Goal: Task Accomplishment & Management: Complete application form

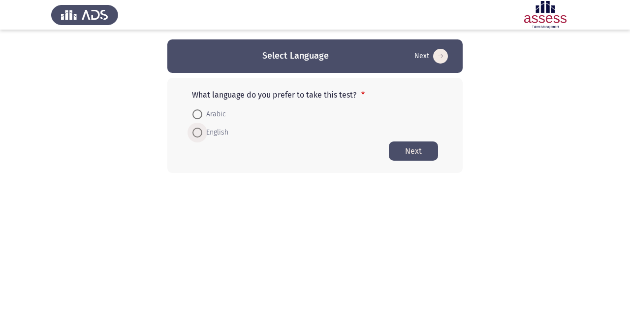
click at [225, 136] on span "English" at bounding box center [215, 133] width 26 height 12
click at [202, 136] on input "English" at bounding box center [198, 133] width 10 height 10
radio input "true"
click at [404, 147] on button "Next" at bounding box center [413, 150] width 49 height 19
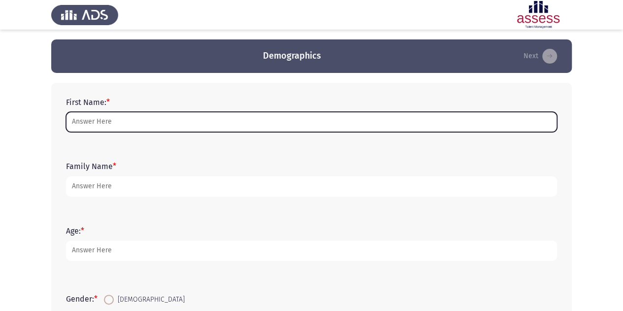
click at [122, 123] on input "First Name: *" at bounding box center [311, 122] width 491 height 20
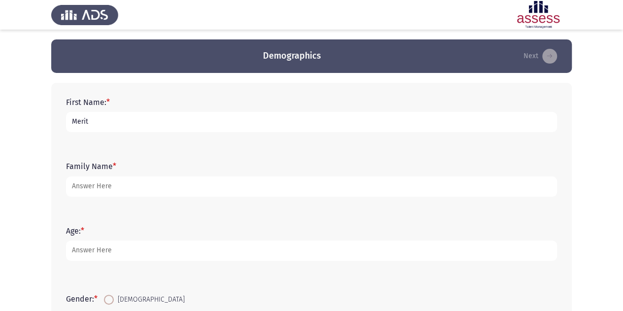
type input "Merit"
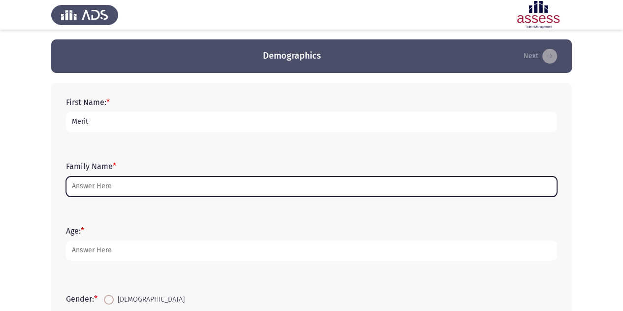
click at [83, 187] on input "Family Name *" at bounding box center [311, 186] width 491 height 20
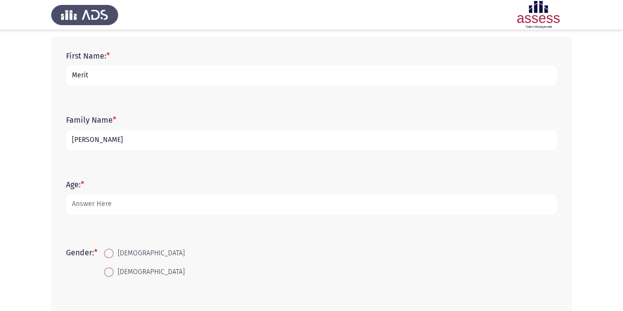
scroll to position [47, 0]
type input "[PERSON_NAME]"
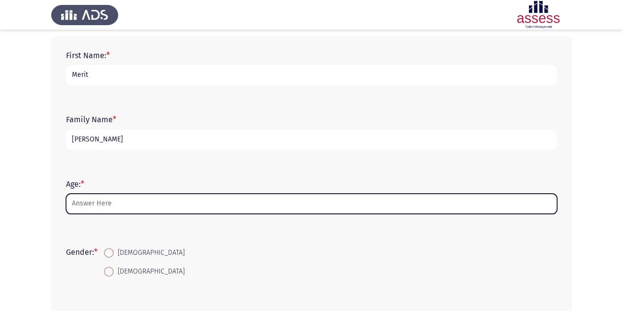
click at [94, 206] on input "Age: *" at bounding box center [311, 204] width 491 height 20
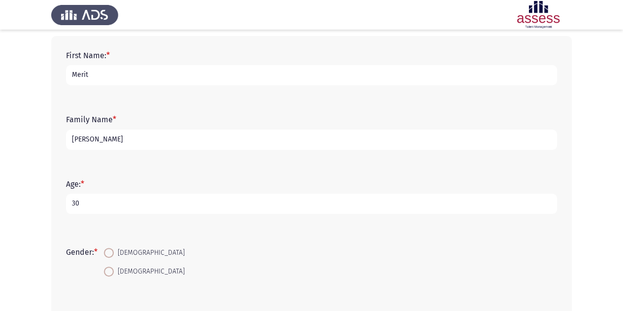
scroll to position [106, 0]
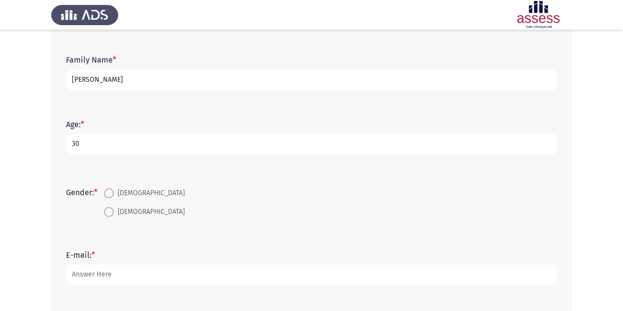
type input "30"
click at [114, 213] on span at bounding box center [109, 212] width 10 height 10
click at [114, 213] on input "[DEMOGRAPHIC_DATA]" at bounding box center [109, 212] width 10 height 10
radio input "true"
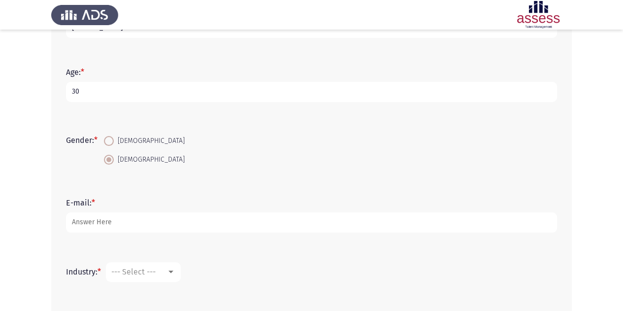
scroll to position [160, 0]
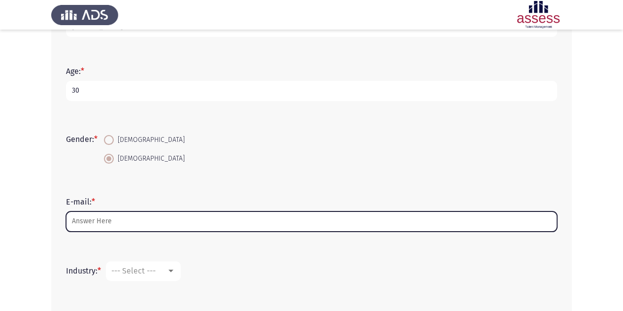
click at [92, 228] on input "E-mail: *" at bounding box center [311, 221] width 491 height 20
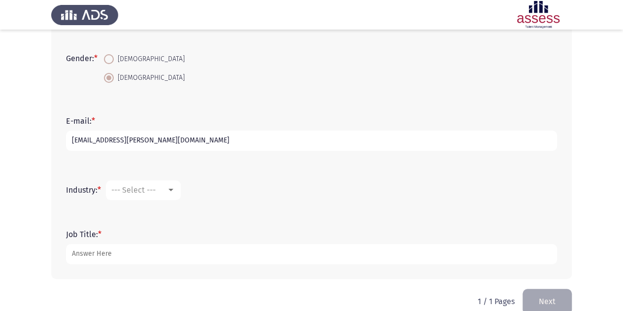
scroll to position [241, 0]
type input "[EMAIL_ADDRESS][PERSON_NAME][DOMAIN_NAME]"
click at [138, 195] on mat-select "--- Select ---" at bounding box center [143, 189] width 75 height 20
click at [173, 192] on div at bounding box center [170, 189] width 9 height 8
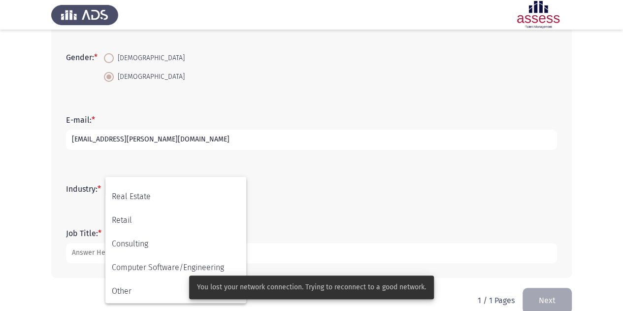
scroll to position [257, 0]
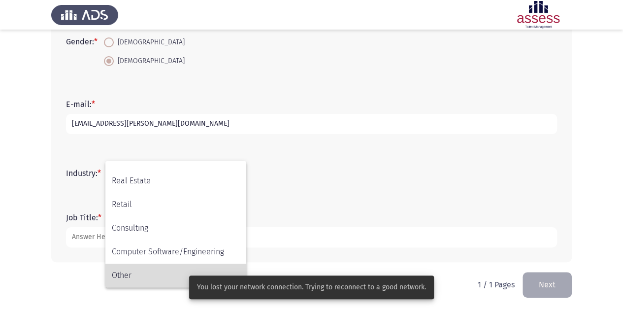
click at [129, 270] on span "Other" at bounding box center [176, 275] width 128 height 24
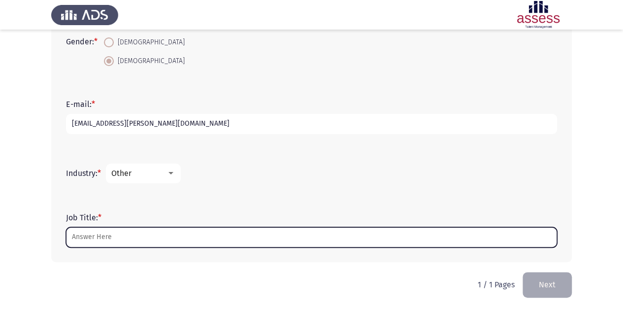
click at [111, 235] on input "Job Title: *" at bounding box center [311, 237] width 491 height 20
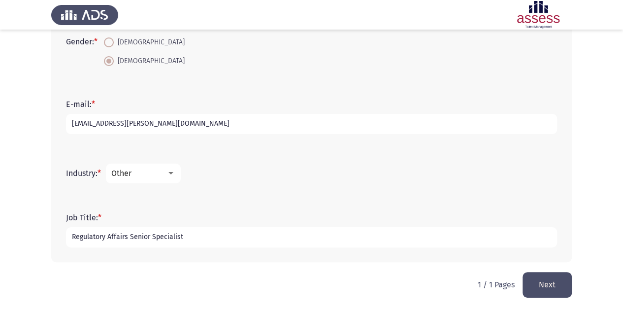
type input "Regulatory Affairs Senior Specialist"
click at [537, 291] on button "Next" at bounding box center [546, 284] width 49 height 25
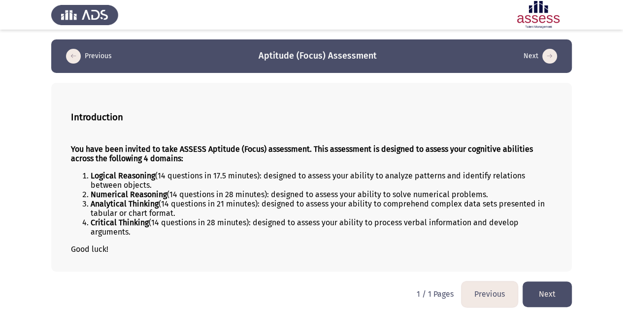
scroll to position [4, 0]
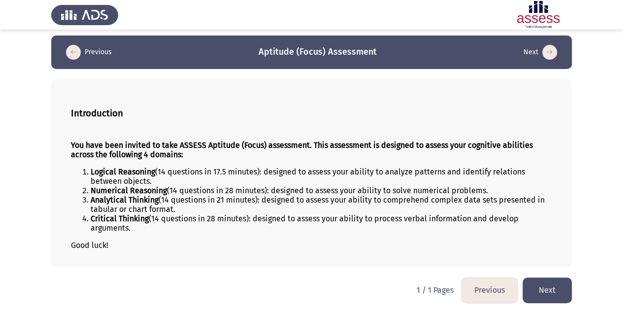
click at [553, 293] on button "Next" at bounding box center [546, 289] width 49 height 25
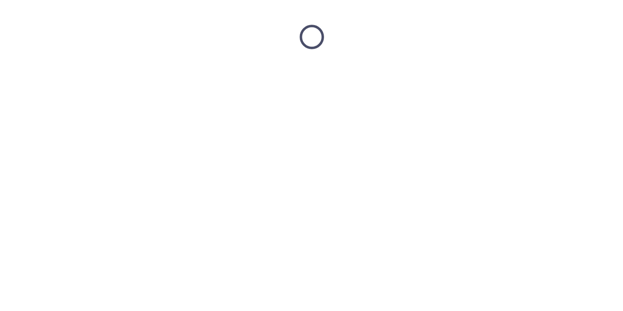
scroll to position [0, 0]
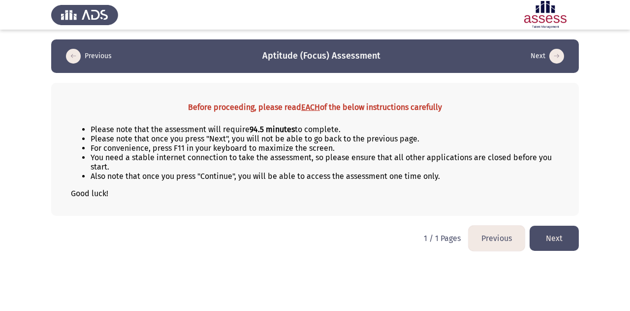
click at [568, 240] on button "Next" at bounding box center [554, 238] width 49 height 25
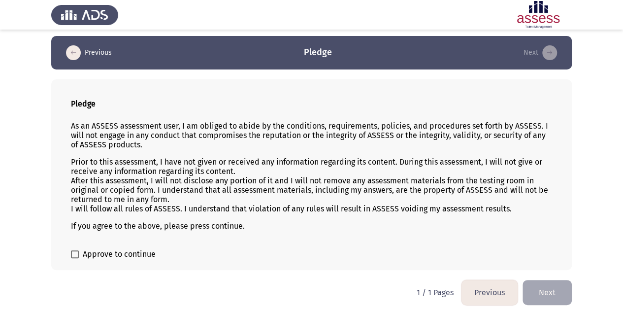
scroll to position [5, 0]
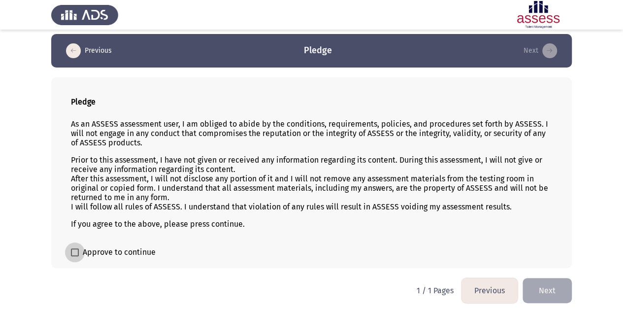
click at [108, 246] on span "Approve to continue" at bounding box center [119, 252] width 73 height 12
click at [75, 256] on input "Approve to continue" at bounding box center [74, 256] width 0 height 0
checkbox input "true"
click at [559, 292] on button "Next" at bounding box center [546, 290] width 49 height 25
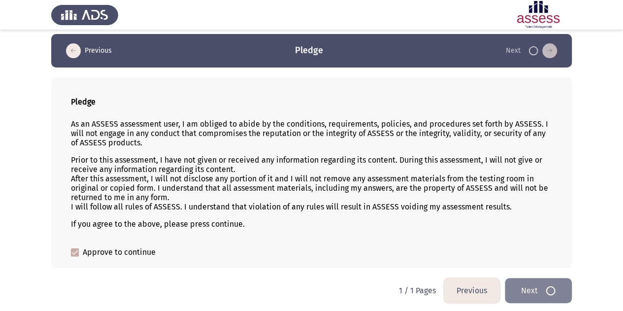
scroll to position [0, 0]
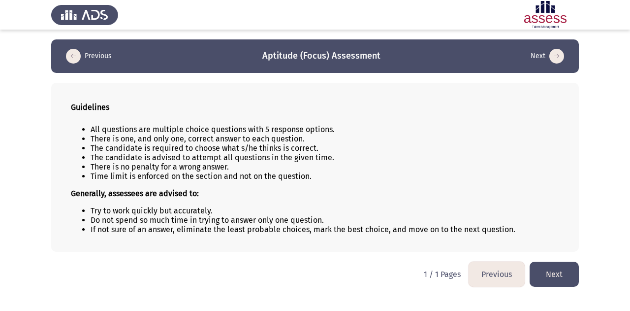
click at [557, 268] on button "Next" at bounding box center [554, 273] width 49 height 25
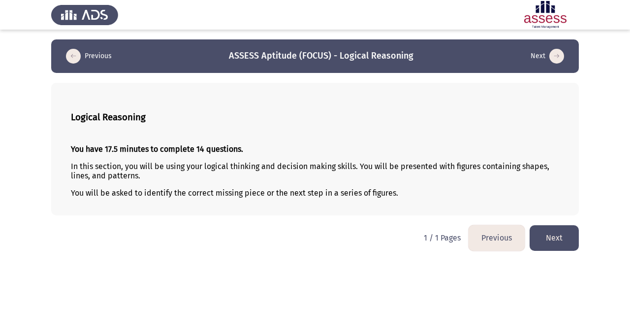
click at [546, 233] on button "Next" at bounding box center [554, 237] width 49 height 25
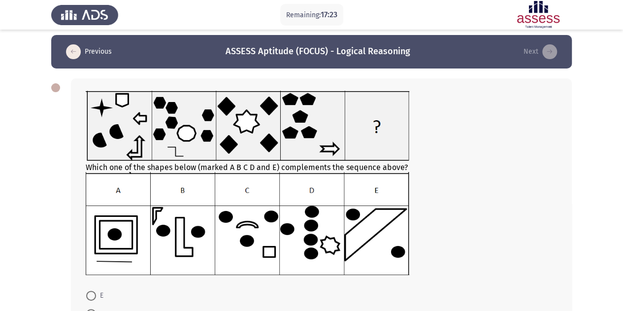
scroll to position [4, 0]
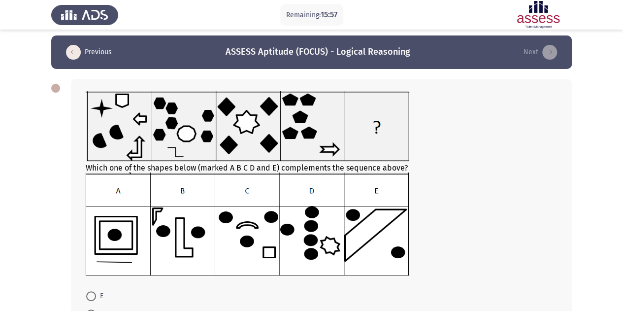
click at [324, 245] on img at bounding box center [247, 223] width 323 height 102
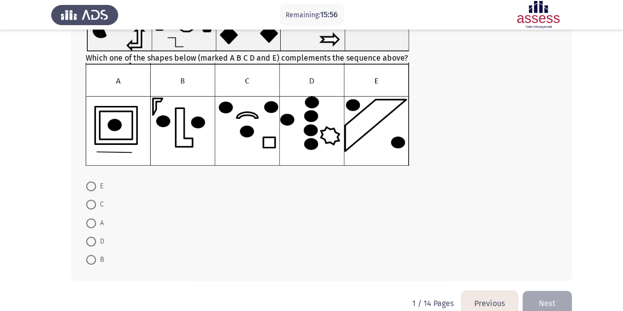
scroll to position [117, 0]
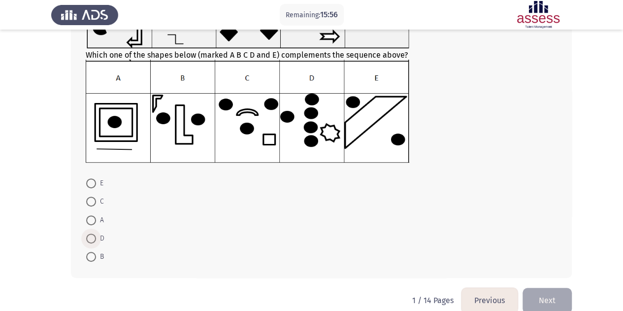
click at [88, 239] on span at bounding box center [91, 238] width 10 height 10
click at [88, 239] on input "D" at bounding box center [91, 238] width 10 height 10
radio input "true"
click at [537, 292] on button "Next" at bounding box center [546, 299] width 49 height 25
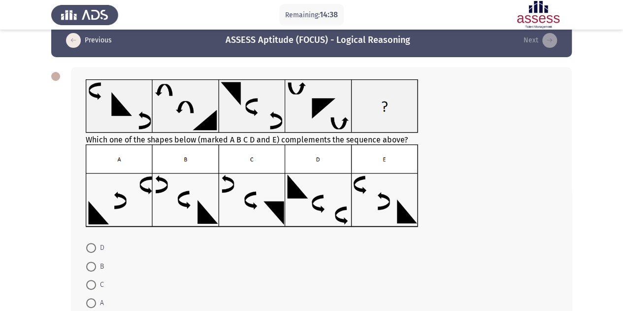
scroll to position [14, 0]
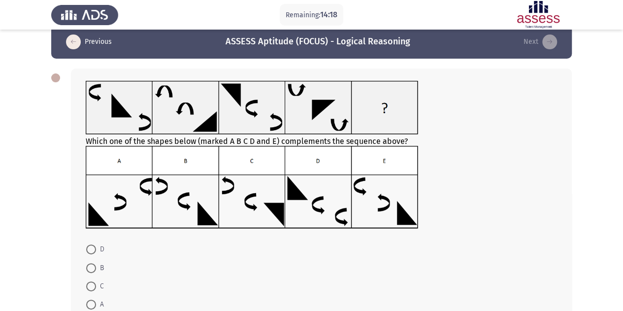
click at [319, 201] on img at bounding box center [252, 187] width 332 height 83
click at [96, 246] on span at bounding box center [91, 249] width 10 height 10
click at [96, 246] on input "D" at bounding box center [91, 249] width 10 height 10
radio input "true"
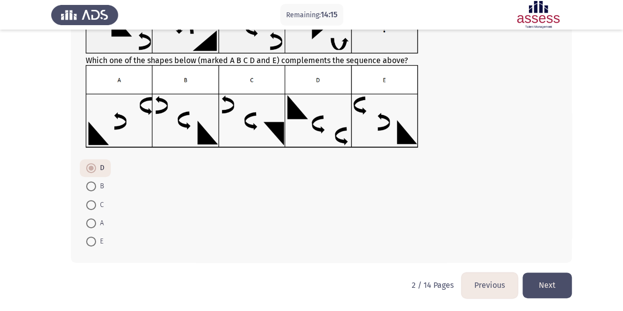
click at [553, 290] on button "Next" at bounding box center [546, 284] width 49 height 25
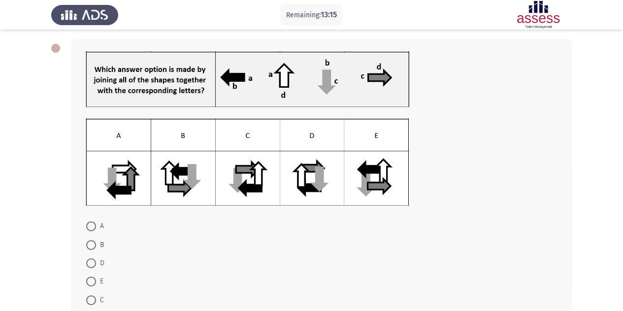
scroll to position [45, 0]
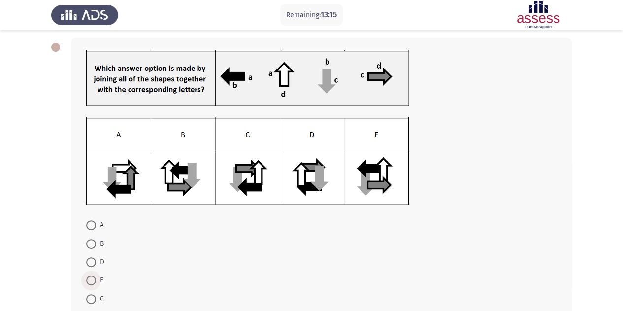
click at [93, 281] on span at bounding box center [91, 280] width 10 height 10
click at [93, 281] on input "E" at bounding box center [91, 280] width 10 height 10
radio input "true"
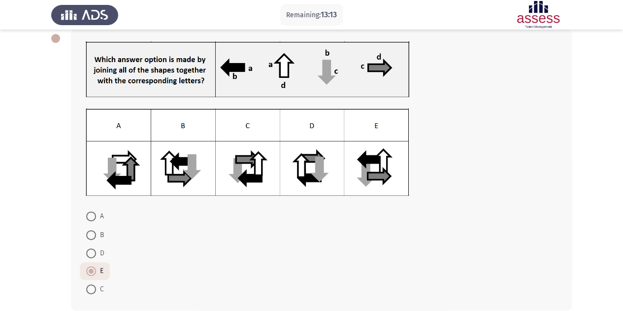
scroll to position [101, 0]
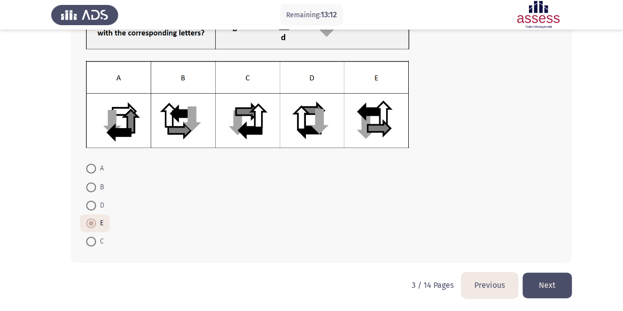
click at [552, 287] on button "Next" at bounding box center [546, 284] width 49 height 25
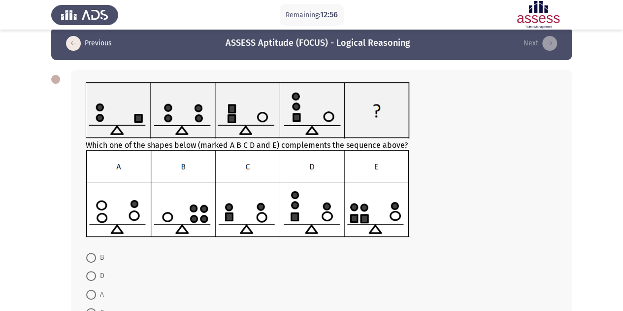
scroll to position [17, 0]
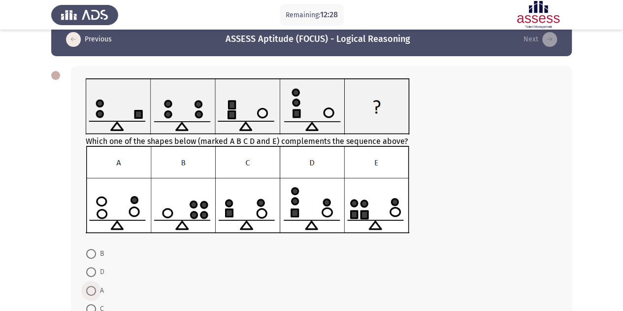
click at [92, 285] on label "A" at bounding box center [95, 291] width 18 height 12
click at [92, 286] on input "A" at bounding box center [91, 291] width 10 height 10
radio input "true"
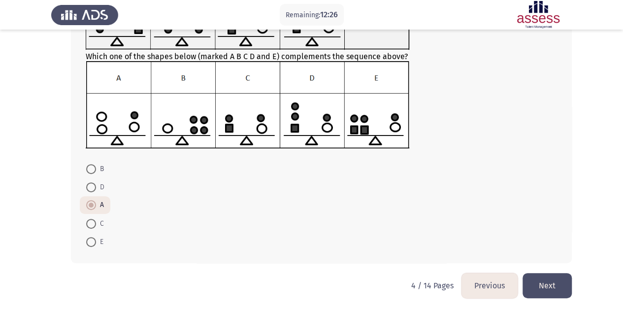
click at [548, 288] on button "Next" at bounding box center [546, 285] width 49 height 25
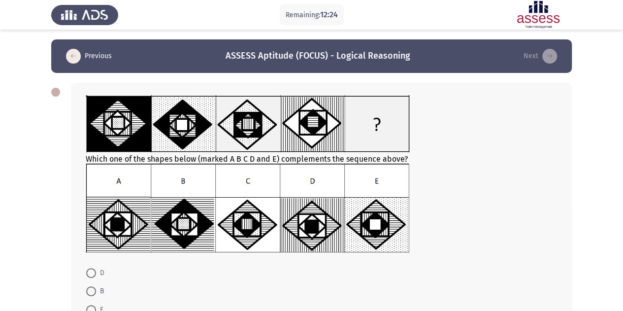
scroll to position [10, 0]
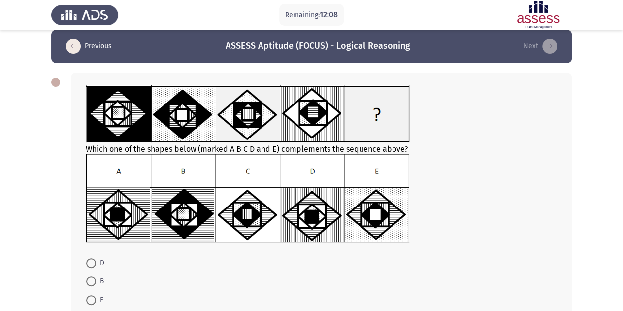
click at [108, 217] on img at bounding box center [247, 198] width 323 height 89
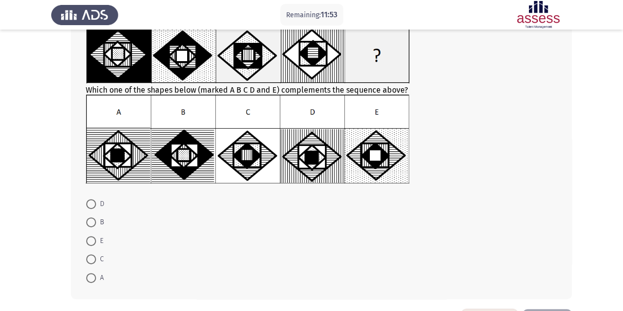
scroll to position [70, 0]
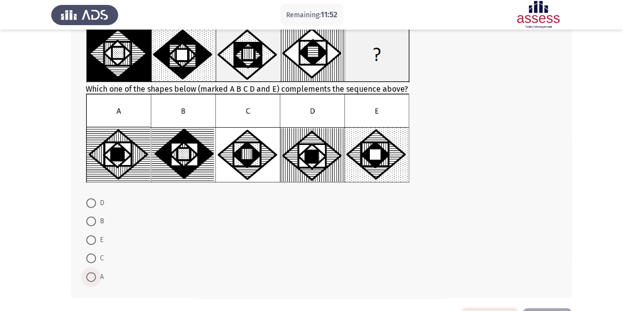
click at [88, 275] on span at bounding box center [91, 277] width 10 height 10
click at [88, 275] on input "A" at bounding box center [91, 277] width 10 height 10
radio input "true"
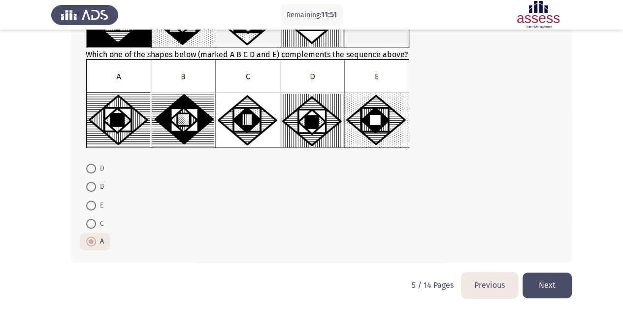
click at [549, 285] on button "Next" at bounding box center [546, 284] width 49 height 25
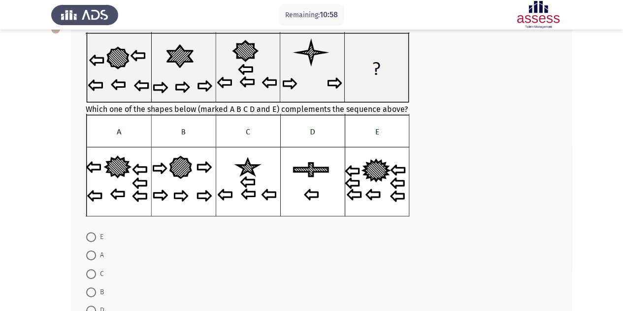
scroll to position [64, 0]
click at [99, 237] on span "E" at bounding box center [99, 236] width 7 height 12
click at [96, 237] on input "E" at bounding box center [91, 236] width 10 height 10
radio input "true"
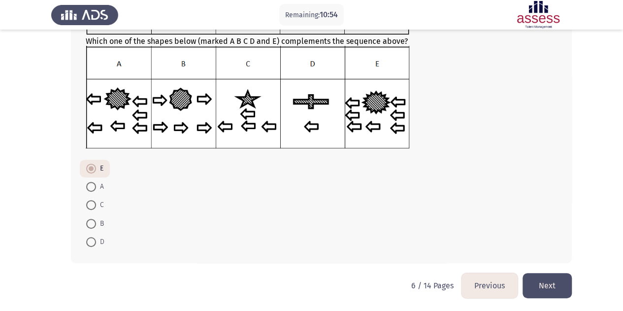
click at [533, 280] on button "Next" at bounding box center [546, 285] width 49 height 25
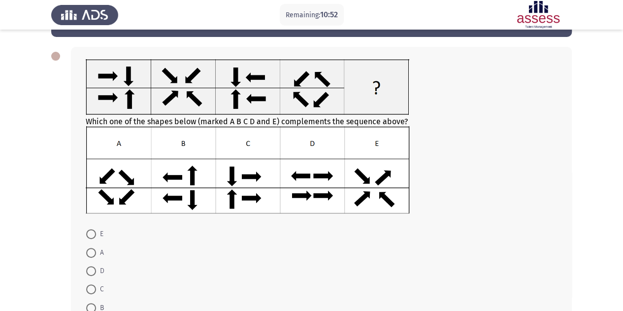
scroll to position [37, 0]
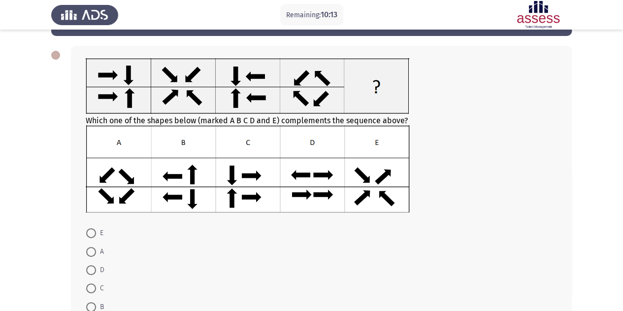
click at [196, 180] on img at bounding box center [247, 168] width 323 height 87
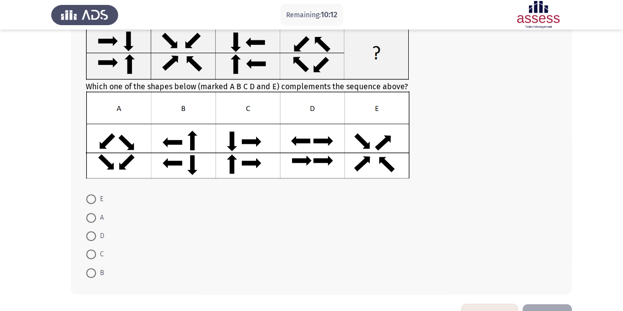
scroll to position [71, 0]
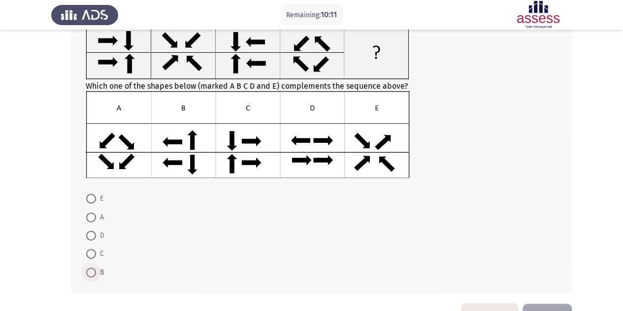
click at [97, 267] on span "B" at bounding box center [100, 272] width 8 height 12
click at [96, 267] on input "B" at bounding box center [91, 272] width 10 height 10
radio input "true"
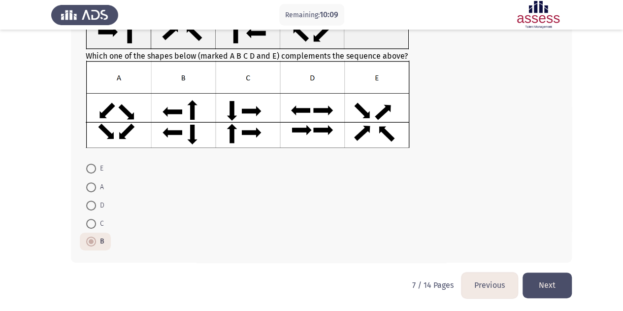
click at [560, 289] on button "Next" at bounding box center [546, 284] width 49 height 25
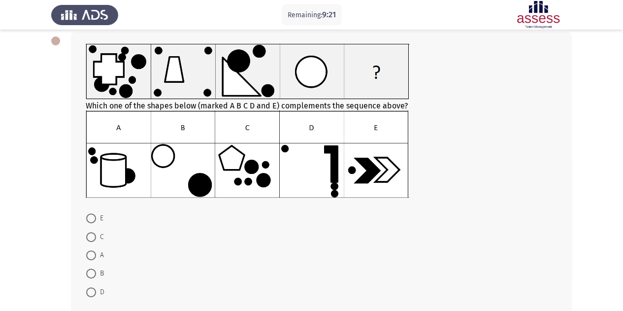
scroll to position [67, 0]
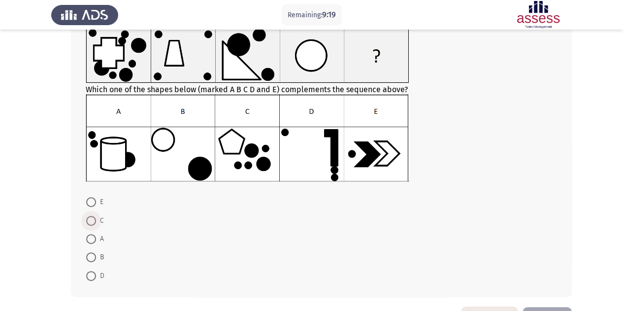
click at [96, 217] on span at bounding box center [91, 221] width 10 height 10
click at [96, 217] on input "C" at bounding box center [91, 221] width 10 height 10
radio input "true"
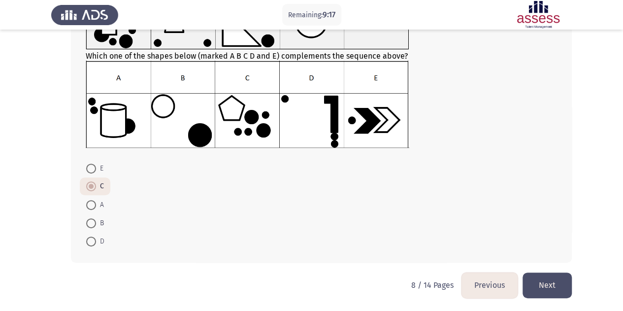
click at [534, 292] on button "Next" at bounding box center [546, 284] width 49 height 25
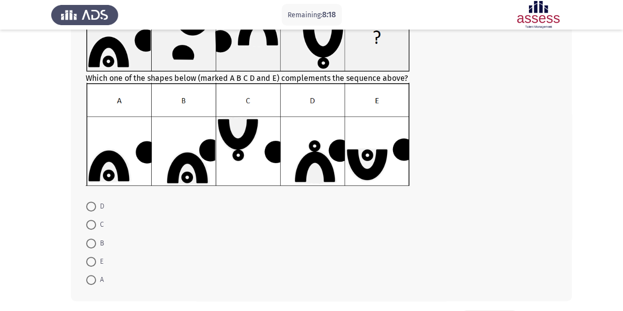
scroll to position [95, 0]
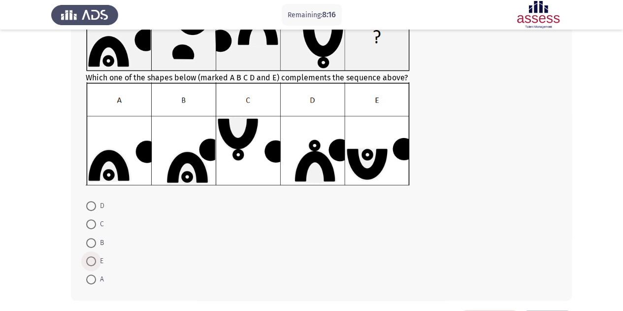
click at [91, 262] on span at bounding box center [91, 261] width 10 height 10
click at [91, 262] on input "E" at bounding box center [91, 261] width 10 height 10
radio input "true"
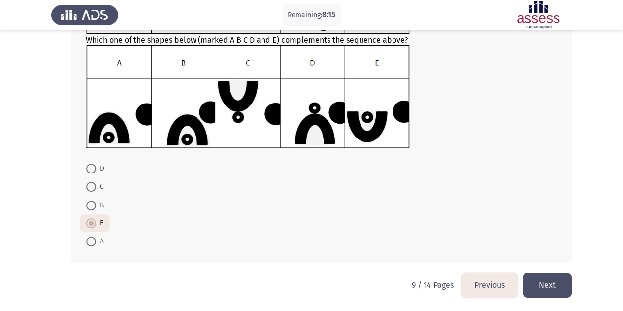
click at [546, 290] on button "Next" at bounding box center [546, 284] width 49 height 25
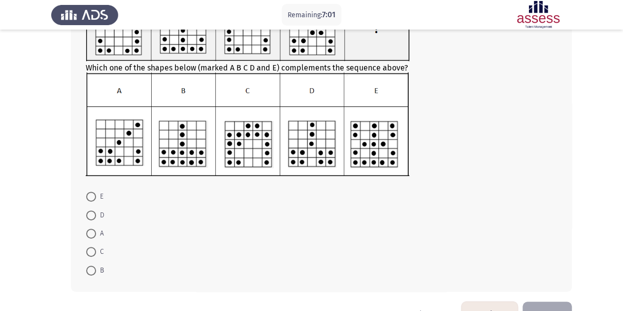
scroll to position [105, 0]
click at [90, 252] on span at bounding box center [91, 251] width 10 height 10
click at [90, 252] on input "C" at bounding box center [91, 251] width 10 height 10
radio input "true"
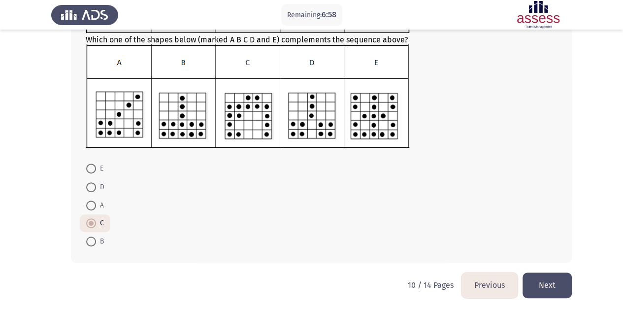
click at [545, 283] on button "Next" at bounding box center [546, 284] width 49 height 25
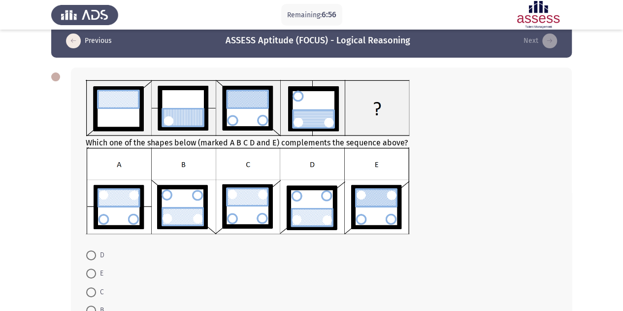
scroll to position [15, 0]
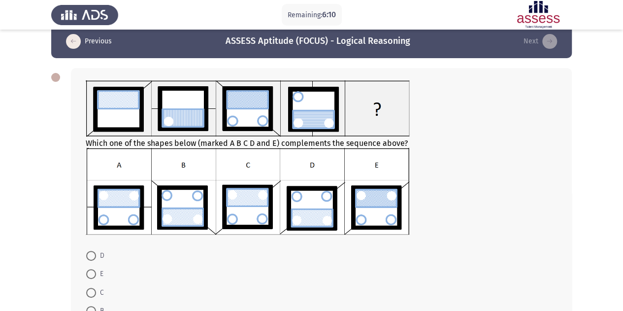
click at [254, 209] on img at bounding box center [247, 191] width 323 height 87
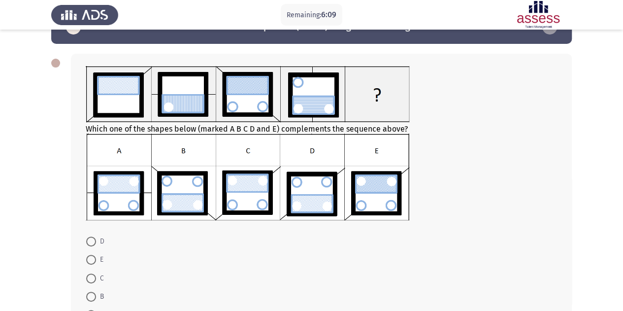
scroll to position [30, 0]
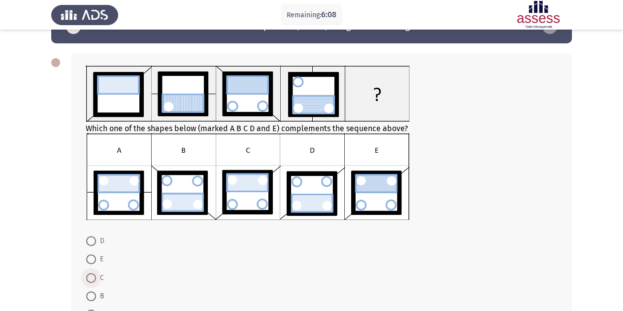
click at [92, 277] on span at bounding box center [91, 278] width 10 height 10
click at [92, 277] on input "C" at bounding box center [91, 278] width 10 height 10
radio input "true"
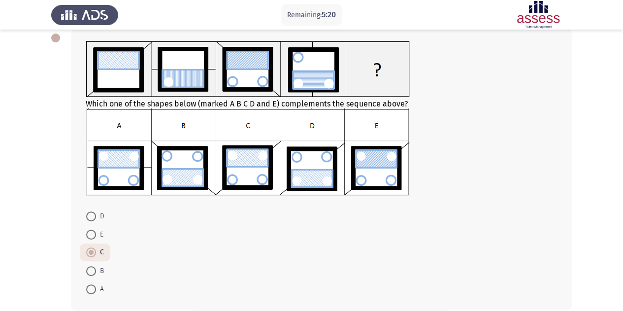
scroll to position [101, 0]
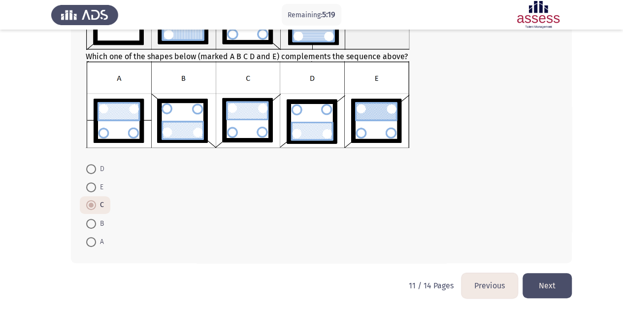
click at [538, 288] on button "Next" at bounding box center [546, 285] width 49 height 25
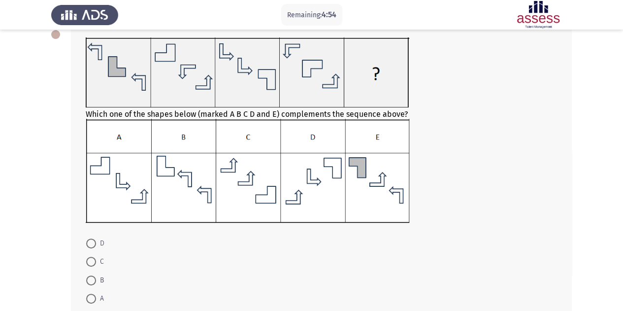
scroll to position [72, 0]
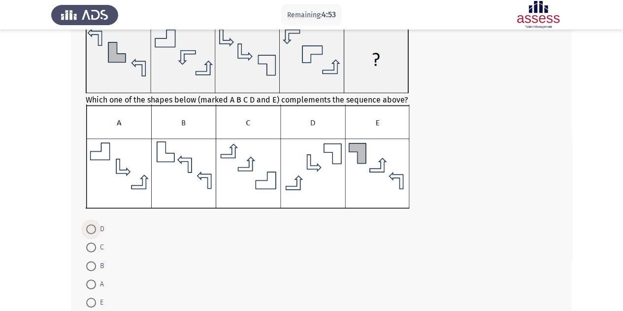
click at [95, 226] on span at bounding box center [91, 229] width 10 height 10
click at [95, 226] on input "D" at bounding box center [91, 229] width 10 height 10
radio input "true"
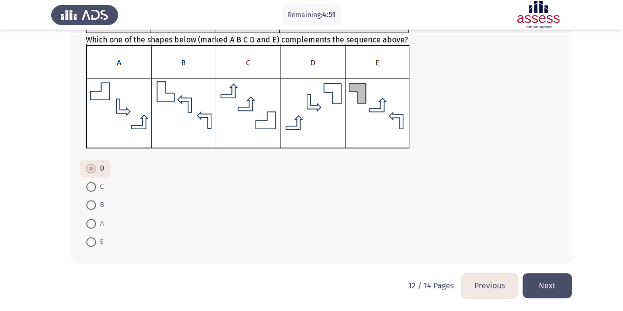
click at [544, 287] on button "Next" at bounding box center [546, 285] width 49 height 25
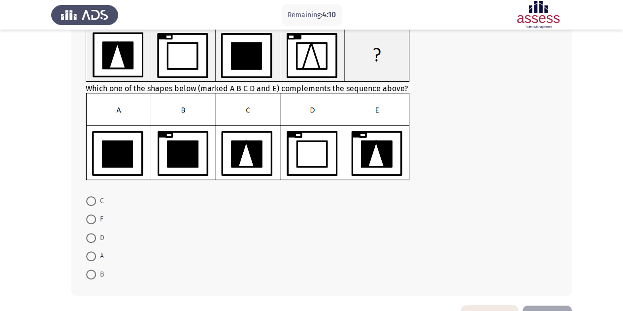
scroll to position [69, 0]
click at [89, 201] on span at bounding box center [91, 201] width 10 height 10
click at [89, 201] on input "C" at bounding box center [91, 201] width 10 height 10
radio input "true"
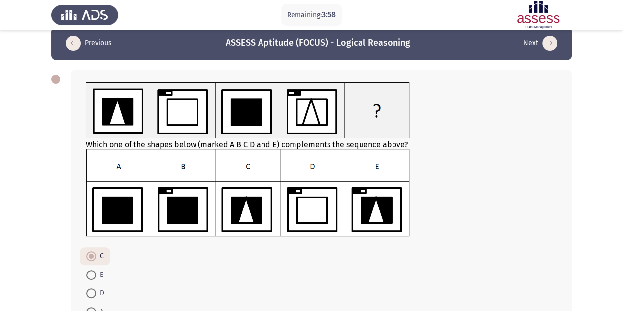
scroll to position [101, 0]
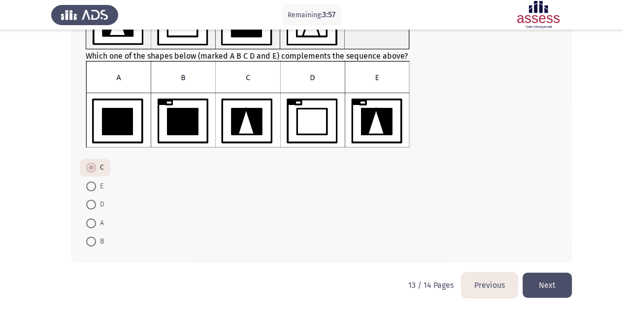
click at [531, 282] on button "Next" at bounding box center [546, 284] width 49 height 25
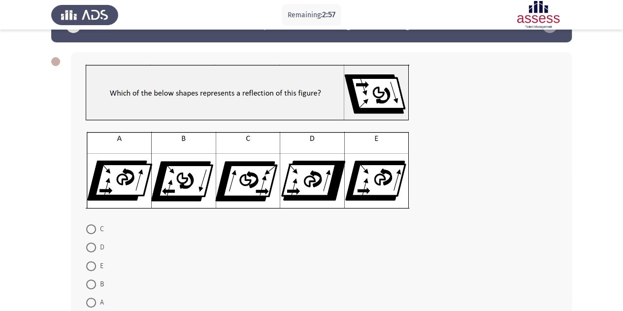
scroll to position [31, 0]
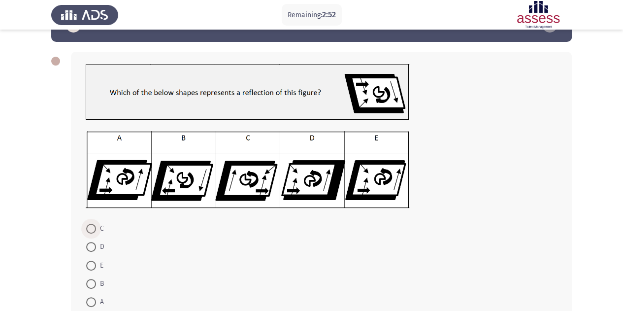
click at [97, 228] on span "C" at bounding box center [100, 229] width 8 height 12
click at [96, 228] on input "C" at bounding box center [91, 229] width 10 height 10
radio input "true"
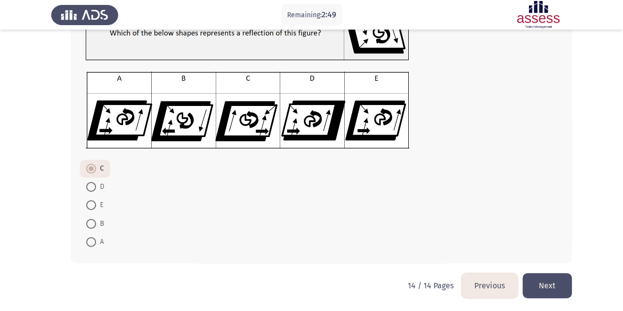
click at [557, 288] on button "Next" at bounding box center [546, 285] width 49 height 25
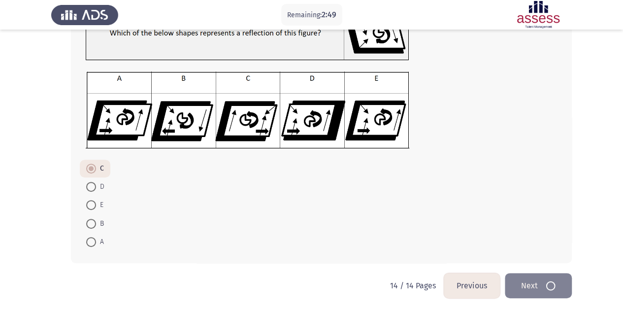
scroll to position [0, 0]
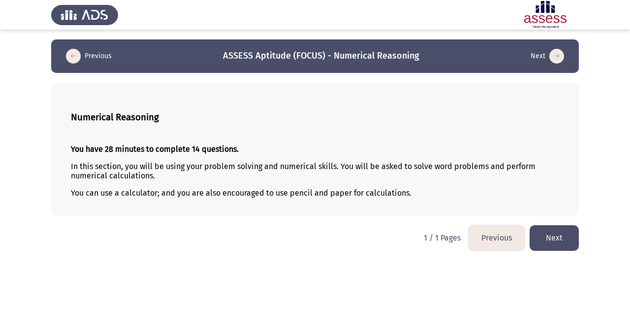
click at [554, 236] on button "Next" at bounding box center [554, 237] width 49 height 25
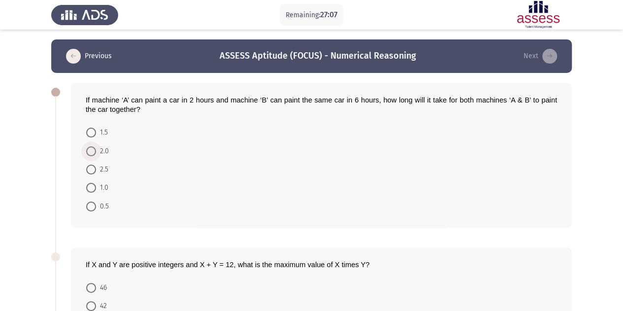
click at [101, 152] on span "2.0" at bounding box center [102, 151] width 13 height 12
click at [96, 152] on input "2.0" at bounding box center [91, 151] width 10 height 10
radio input "true"
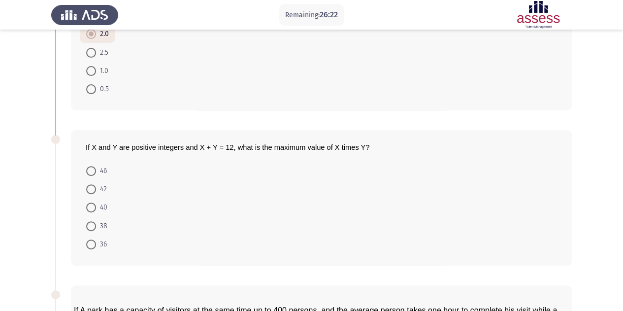
scroll to position [117, 0]
click at [99, 243] on span "36" at bounding box center [101, 244] width 11 height 12
click at [96, 243] on input "36" at bounding box center [91, 244] width 10 height 10
radio input "true"
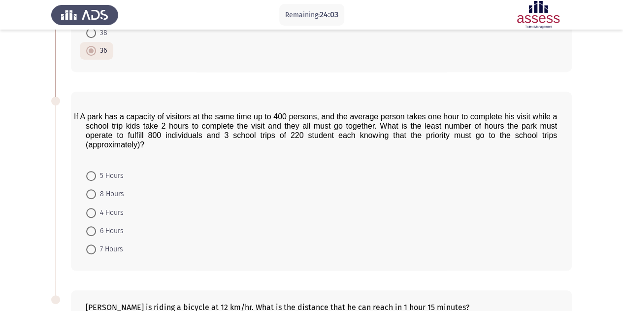
scroll to position [311, 0]
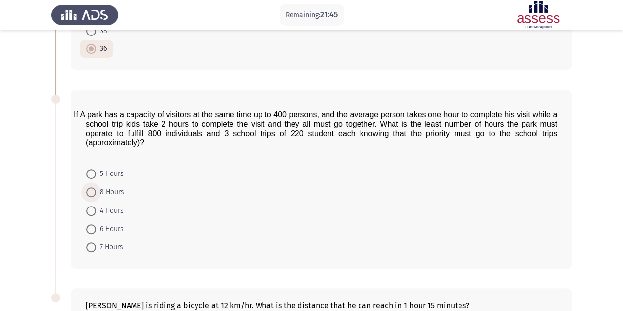
click at [112, 186] on span "8 Hours" at bounding box center [110, 192] width 28 height 12
click at [96, 187] on input "8 Hours" at bounding box center [91, 192] width 10 height 10
radio input "true"
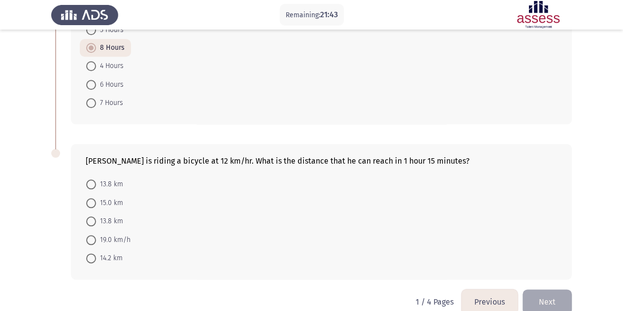
scroll to position [468, 0]
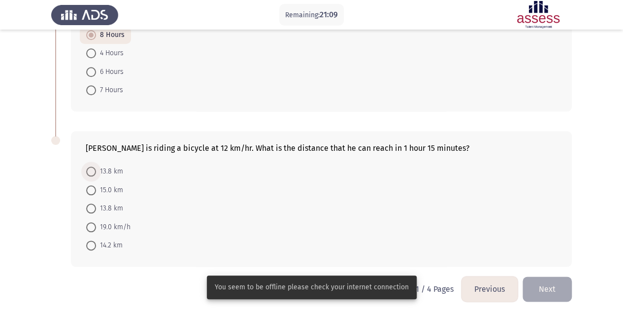
click at [109, 166] on span "13.8 km" at bounding box center [109, 171] width 27 height 12
click at [96, 166] on input "13.8 km" at bounding box center [91, 171] width 10 height 10
radio input "true"
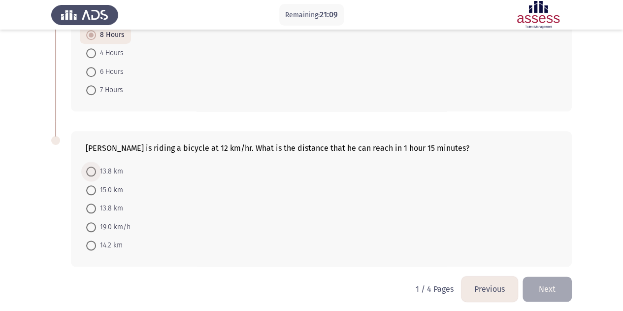
scroll to position [467, 0]
click at [103, 184] on span "15.0 km" at bounding box center [109, 190] width 27 height 12
click at [96, 185] on input "15.0 km" at bounding box center [91, 190] width 10 height 10
radio input "true"
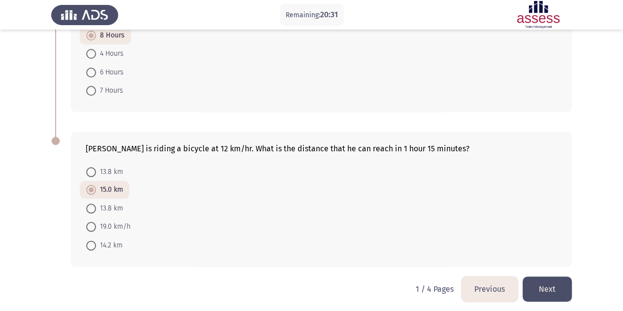
click at [543, 283] on button "Next" at bounding box center [546, 288] width 49 height 25
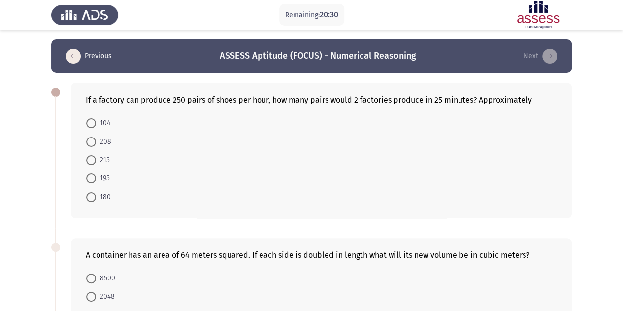
scroll to position [7, 0]
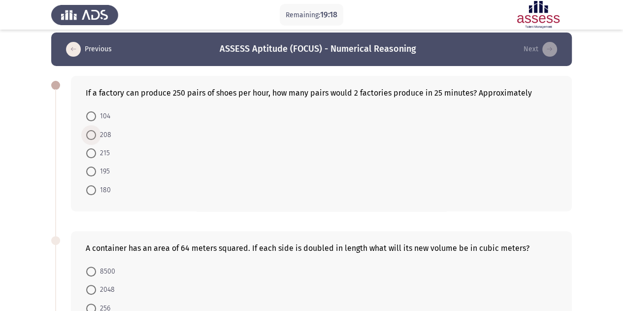
click at [100, 135] on span "208" at bounding box center [103, 135] width 15 height 12
click at [96, 135] on input "208" at bounding box center [91, 135] width 10 height 10
radio input "true"
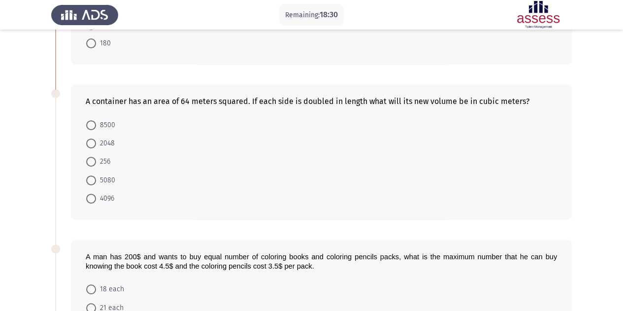
scroll to position [164, 0]
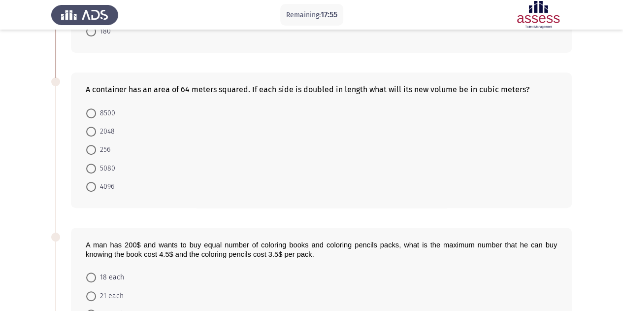
click at [105, 136] on mat-radio-button "2048" at bounding box center [100, 131] width 41 height 18
click at [97, 150] on span "256" at bounding box center [103, 150] width 14 height 12
click at [96, 150] on input "256" at bounding box center [91, 150] width 10 height 10
radio input "true"
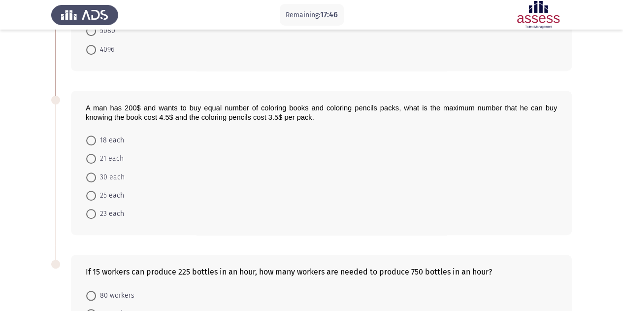
scroll to position [313, 0]
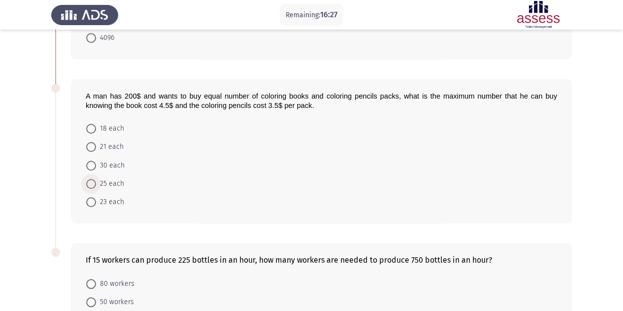
click at [103, 183] on span "25 each" at bounding box center [110, 184] width 28 height 12
click at [96, 183] on input "25 each" at bounding box center [91, 184] width 10 height 10
radio input "true"
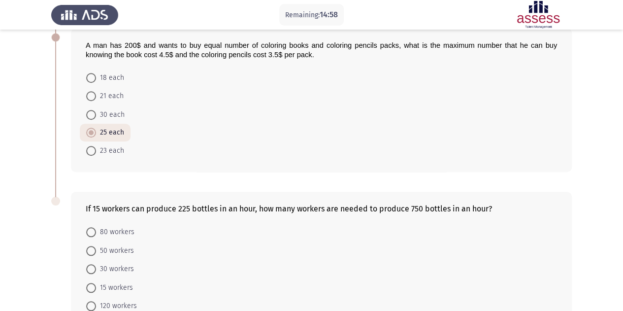
scroll to position [363, 0]
click at [106, 251] on span "50 workers" at bounding box center [115, 251] width 38 height 12
click at [96, 251] on input "50 workers" at bounding box center [91, 251] width 10 height 10
radio input "true"
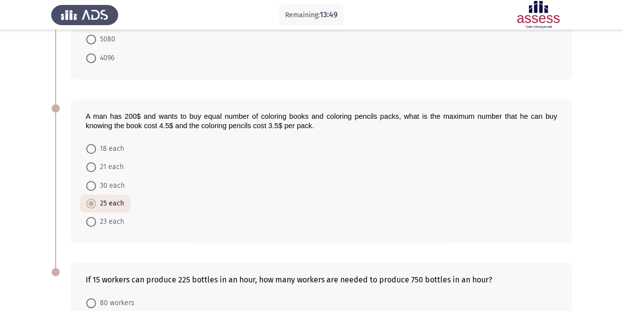
scroll to position [424, 0]
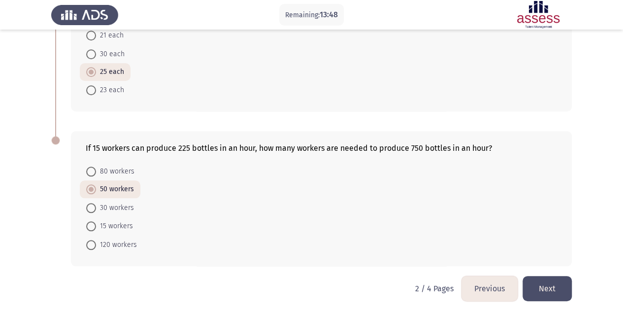
click at [551, 282] on button "Next" at bounding box center [546, 288] width 49 height 25
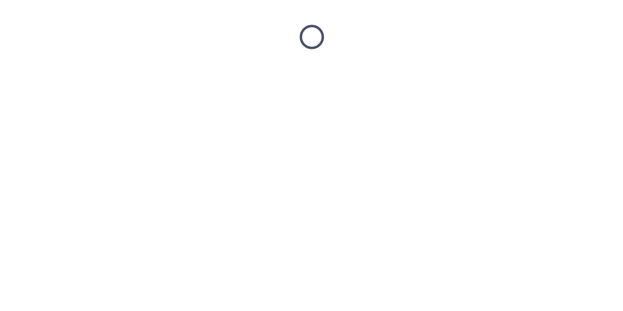
scroll to position [0, 0]
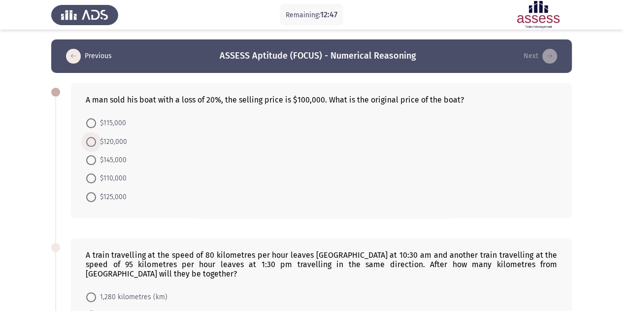
click at [97, 144] on span "$120,000" at bounding box center [111, 142] width 31 height 12
click at [96, 144] on input "$120,000" at bounding box center [91, 142] width 10 height 10
radio input "true"
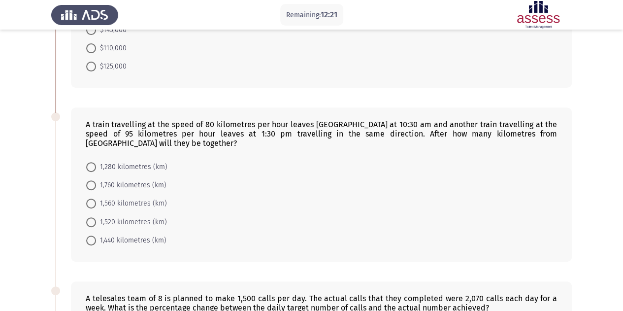
scroll to position [130, 0]
click at [128, 162] on span "1,280 kilometres (km)" at bounding box center [131, 166] width 71 height 12
click at [96, 162] on input "1,280 kilometres (km)" at bounding box center [91, 166] width 10 height 10
radio input "true"
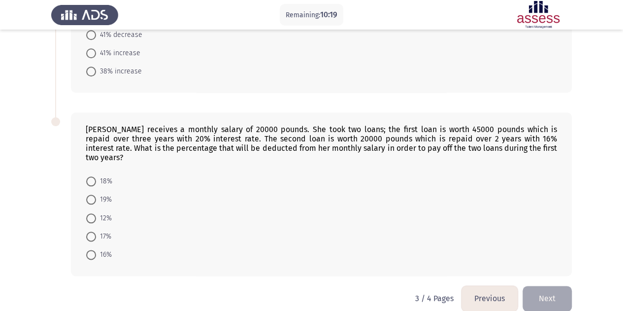
scroll to position [462, 0]
click at [93, 192] on mat-radio-button "19%" at bounding box center [99, 199] width 38 height 18
click at [89, 194] on span at bounding box center [91, 199] width 10 height 10
click at [89, 194] on input "19%" at bounding box center [91, 199] width 10 height 10
radio input "true"
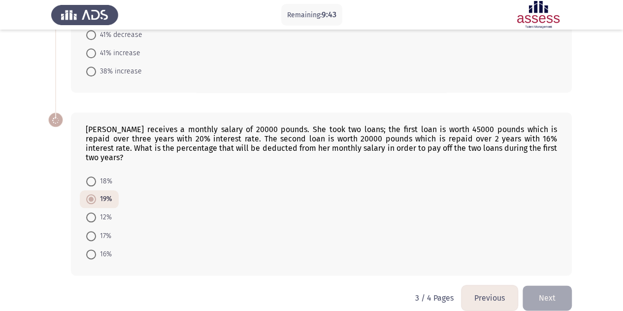
scroll to position [461, 0]
click at [92, 72] on span at bounding box center [91, 72] width 10 height 10
click at [92, 72] on input "38% increase" at bounding box center [91, 72] width 10 height 10
radio input "true"
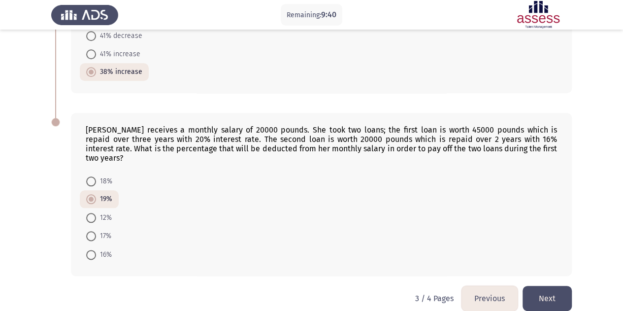
click at [553, 287] on button "Next" at bounding box center [546, 298] width 49 height 25
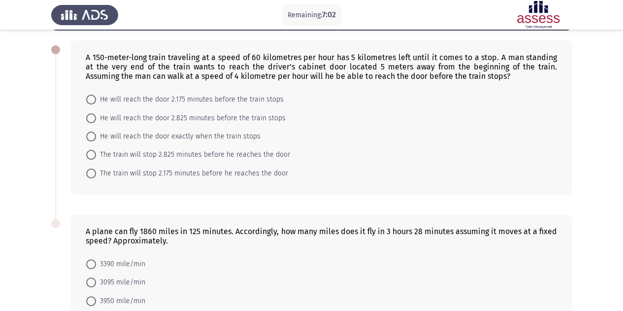
scroll to position [42, 0]
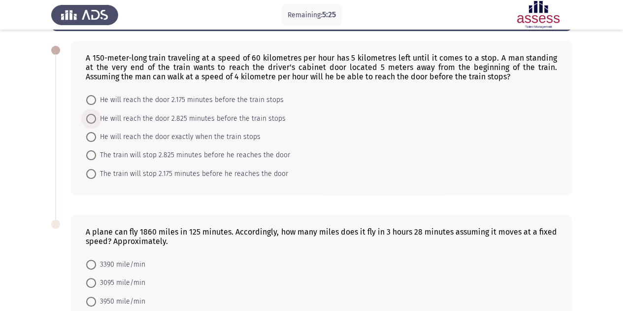
click at [113, 115] on span "He will reach the door 2.825 minutes before the train stops" at bounding box center [191, 119] width 190 height 12
click at [96, 115] on input "He will reach the door 2.825 minutes before the train stops" at bounding box center [91, 119] width 10 height 10
radio input "true"
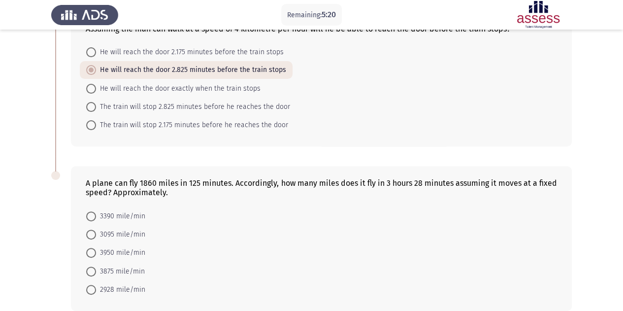
scroll to position [93, 0]
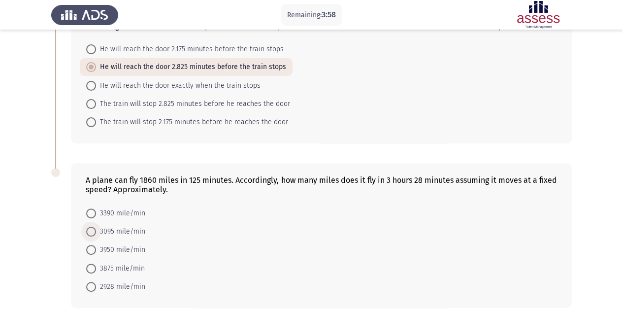
click at [120, 228] on span "3095 mile/min" at bounding box center [120, 232] width 49 height 12
click at [96, 228] on input "3095 mile/min" at bounding box center [91, 231] width 10 height 10
radio input "true"
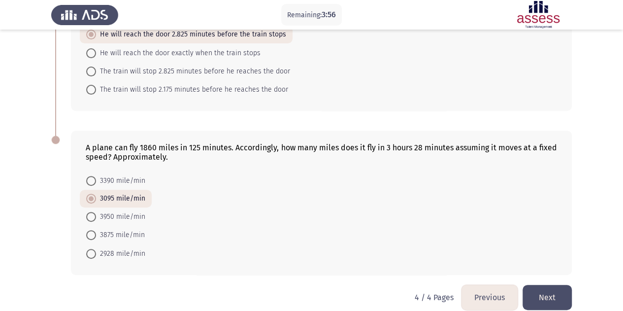
scroll to position [136, 0]
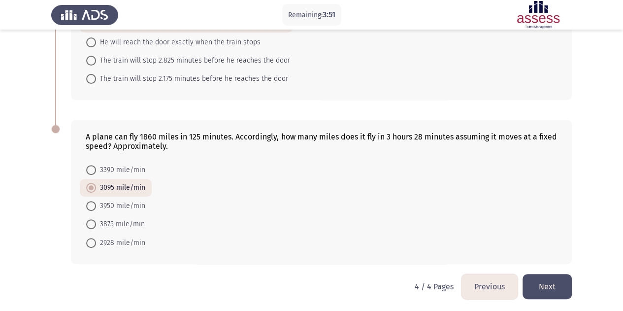
click at [543, 291] on button "Next" at bounding box center [546, 286] width 49 height 25
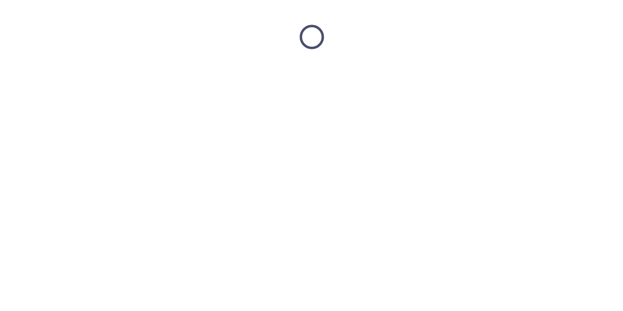
scroll to position [0, 0]
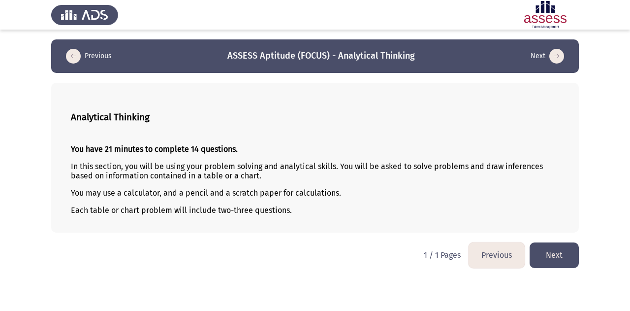
click at [555, 255] on button "Next" at bounding box center [554, 254] width 49 height 25
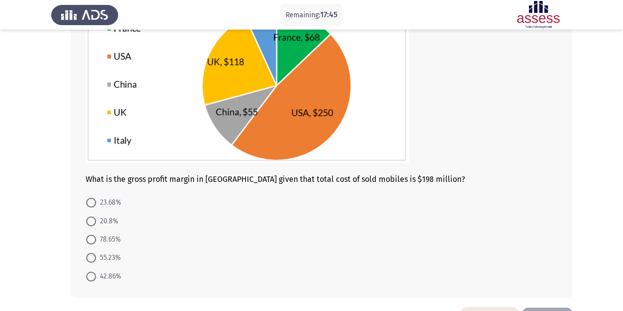
scroll to position [115, 0]
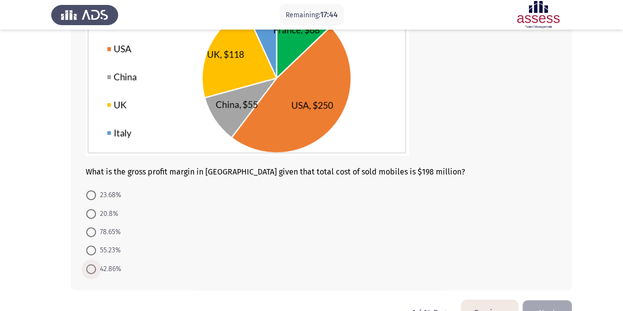
click at [108, 265] on span "42.86%" at bounding box center [108, 269] width 25 height 12
click at [96, 265] on input "42.86%" at bounding box center [91, 269] width 10 height 10
radio input "true"
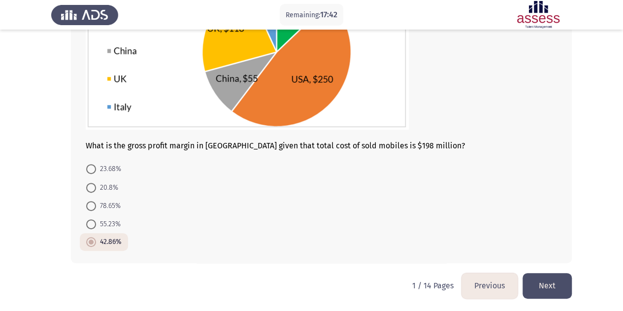
click at [540, 284] on button "Next" at bounding box center [546, 285] width 49 height 25
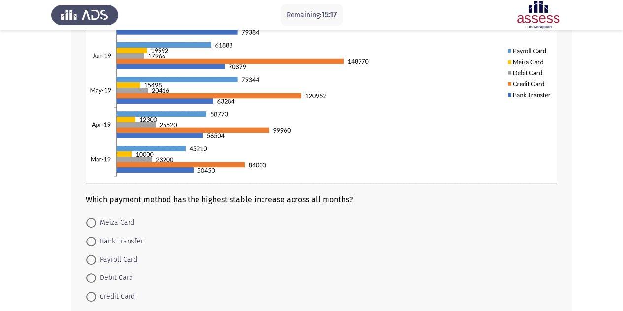
scroll to position [155, 0]
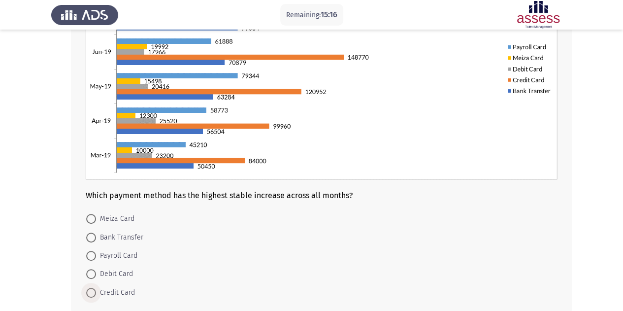
click at [98, 290] on span "Credit Card" at bounding box center [115, 293] width 39 height 12
click at [96, 290] on input "Credit Card" at bounding box center [91, 293] width 10 height 10
radio input "true"
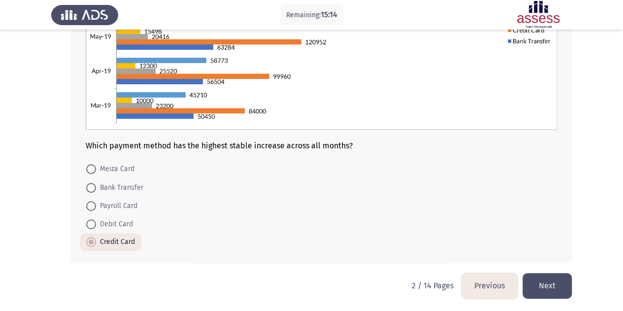
click at [543, 282] on button "Next" at bounding box center [546, 285] width 49 height 25
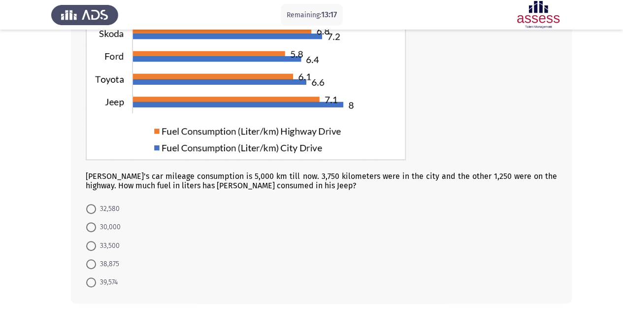
scroll to position [131, 0]
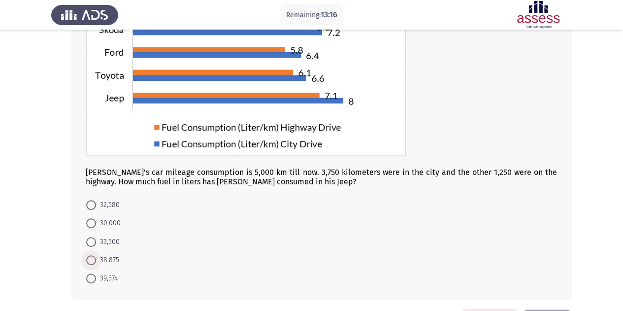
click at [98, 258] on span "38,875" at bounding box center [107, 260] width 23 height 12
click at [96, 258] on input "38,875" at bounding box center [91, 260] width 10 height 10
radio input "true"
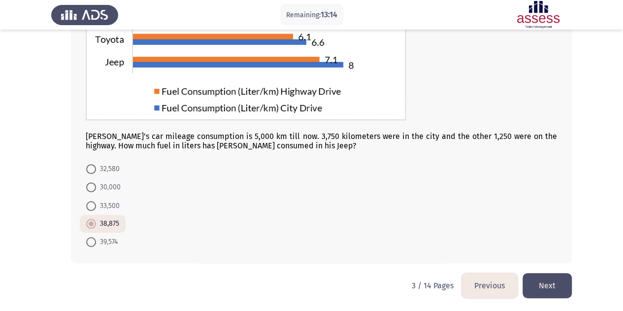
click at [558, 291] on button "Next" at bounding box center [546, 285] width 49 height 25
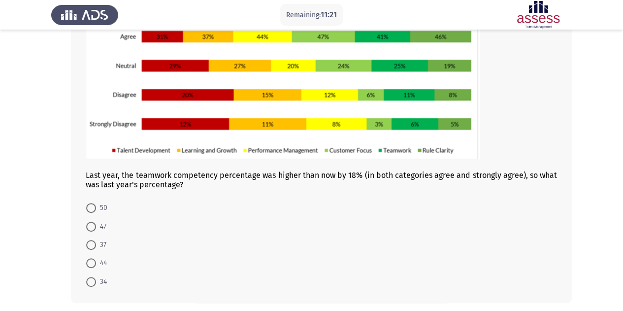
scroll to position [142, 0]
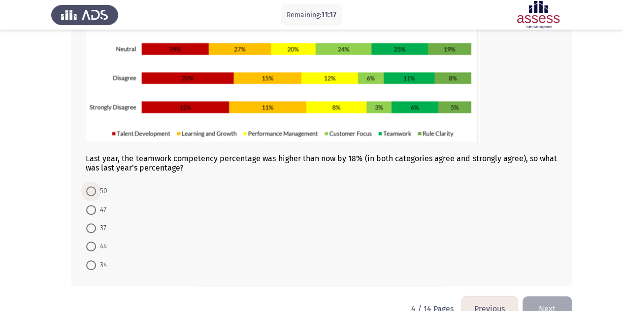
click at [105, 192] on span "50" at bounding box center [101, 191] width 11 height 12
click at [96, 192] on input "50" at bounding box center [91, 191] width 10 height 10
radio input "true"
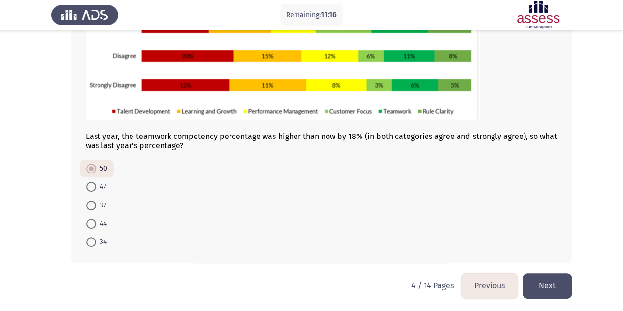
click at [553, 290] on button "Next" at bounding box center [546, 285] width 49 height 25
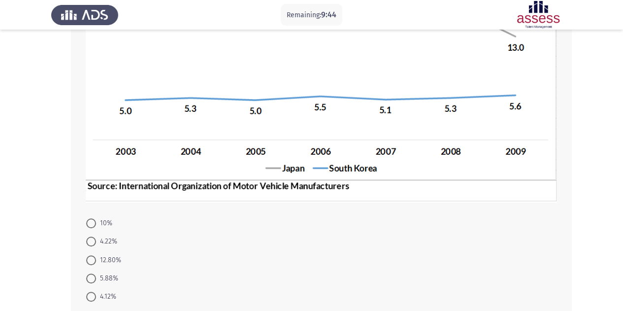
scroll to position [222, 0]
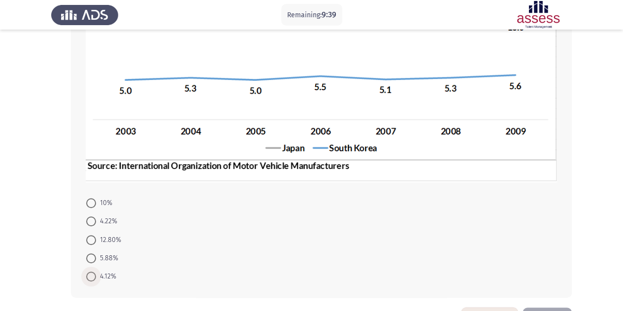
click at [110, 278] on span "4.12%" at bounding box center [106, 276] width 20 height 12
click at [96, 278] on input "4.12%" at bounding box center [91, 276] width 10 height 10
radio input "true"
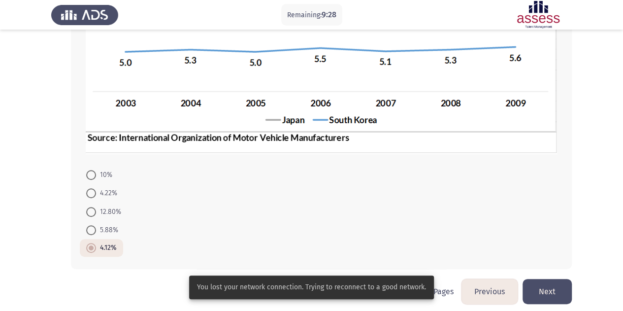
scroll to position [256, 0]
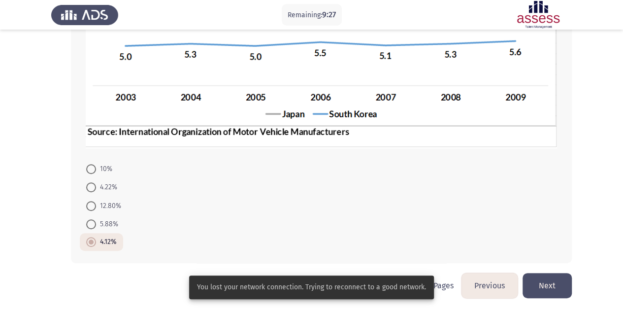
click at [555, 289] on button "Next" at bounding box center [546, 285] width 49 height 25
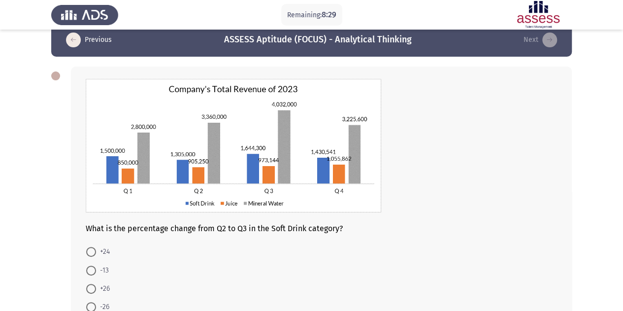
scroll to position [78, 0]
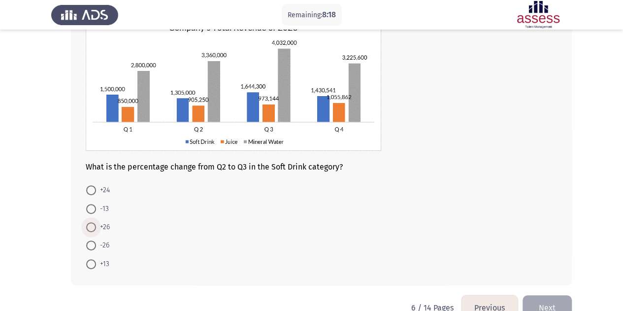
click at [94, 228] on span at bounding box center [91, 227] width 10 height 10
click at [94, 228] on input "+26" at bounding box center [91, 227] width 10 height 10
radio input "true"
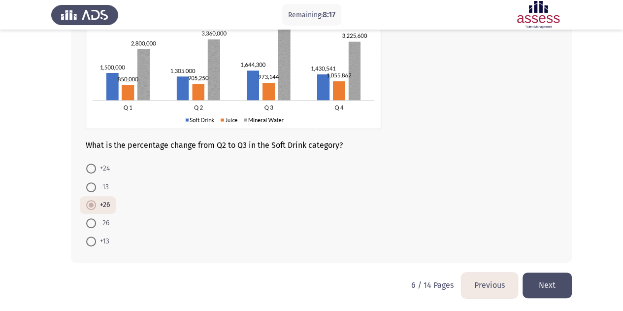
scroll to position [99, 0]
click at [93, 240] on span at bounding box center [91, 242] width 10 height 10
click at [93, 240] on input "+13" at bounding box center [91, 242] width 10 height 10
radio input "true"
click at [551, 279] on button "Next" at bounding box center [546, 285] width 49 height 25
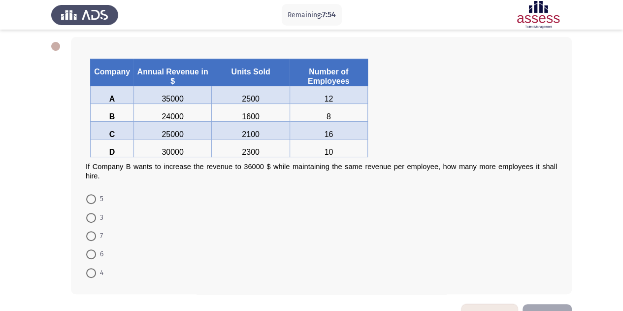
scroll to position [47, 0]
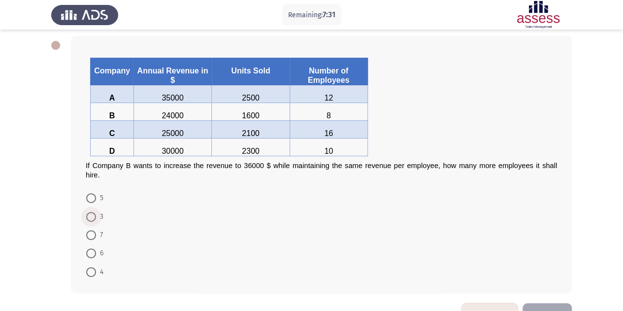
click at [94, 212] on span at bounding box center [91, 217] width 10 height 10
click at [94, 212] on input "3" at bounding box center [91, 217] width 10 height 10
radio input "true"
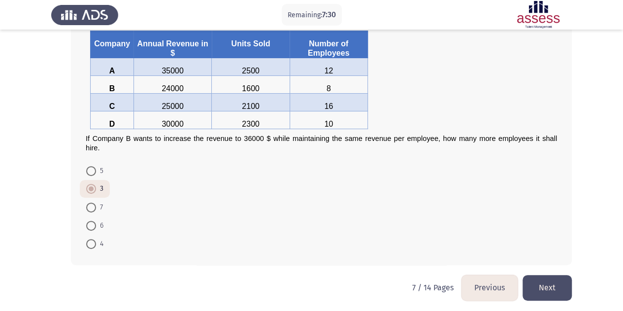
scroll to position [74, 0]
click at [547, 288] on button "Next" at bounding box center [546, 287] width 49 height 25
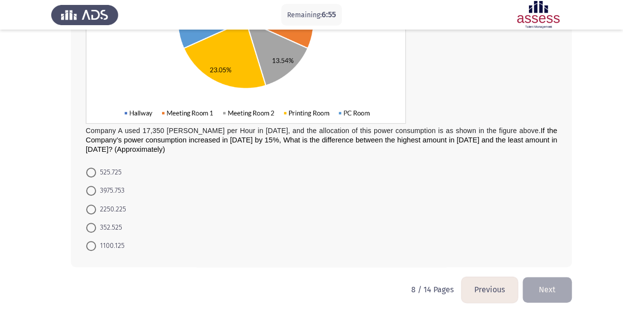
scroll to position [194, 0]
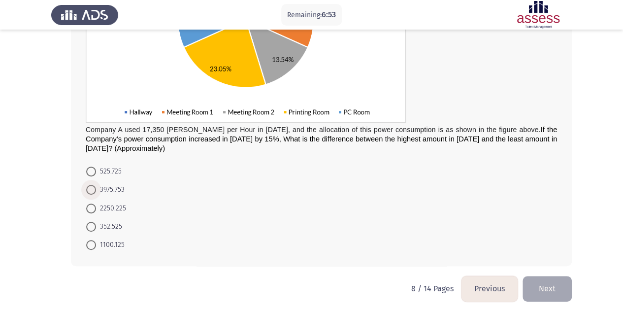
click at [104, 189] on span "3975.753" at bounding box center [110, 190] width 29 height 12
click at [96, 189] on input "3975.753" at bounding box center [91, 190] width 10 height 10
radio input "true"
click at [553, 284] on button "Next" at bounding box center [546, 287] width 49 height 25
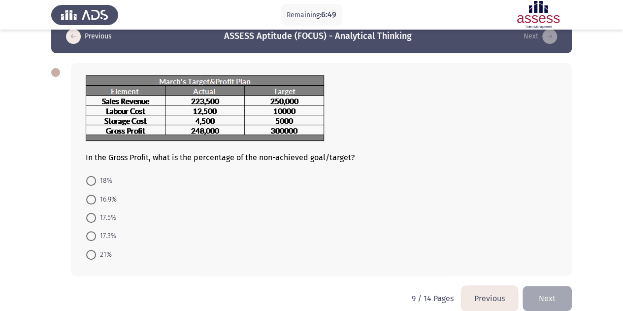
scroll to position [8, 0]
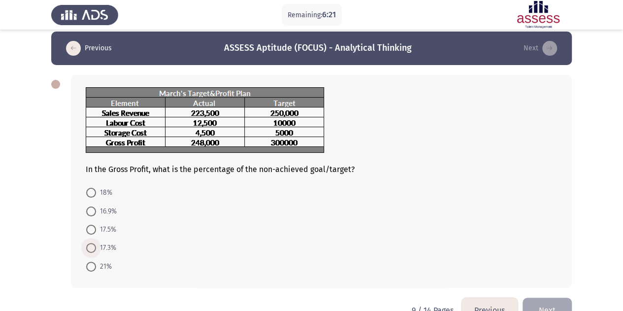
click at [98, 244] on span "17.3%" at bounding box center [106, 248] width 20 height 12
click at [96, 244] on input "17.3%" at bounding box center [91, 248] width 10 height 10
radio input "true"
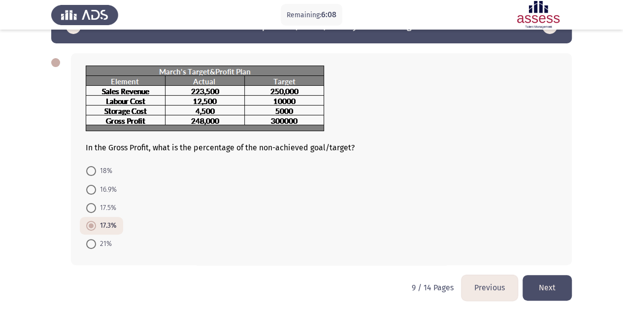
scroll to position [32, 0]
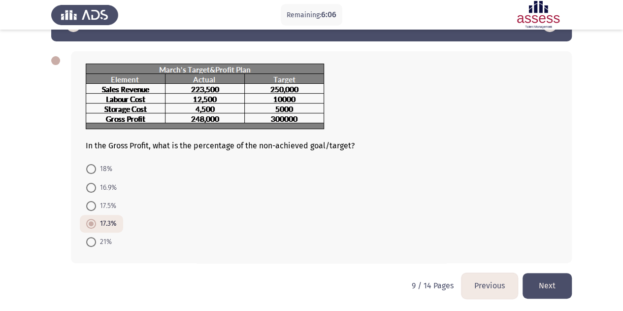
click at [539, 284] on button "Next" at bounding box center [546, 285] width 49 height 25
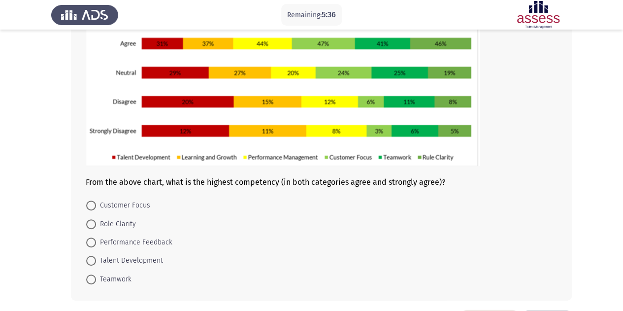
scroll to position [120, 0]
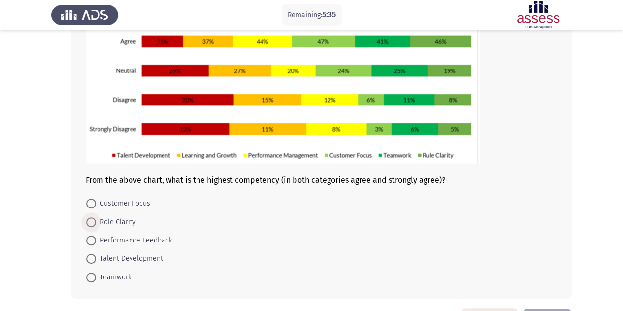
click at [120, 222] on span "Role Clarity" at bounding box center [116, 222] width 40 height 12
click at [96, 222] on input "Role Clarity" at bounding box center [91, 222] width 10 height 10
radio input "true"
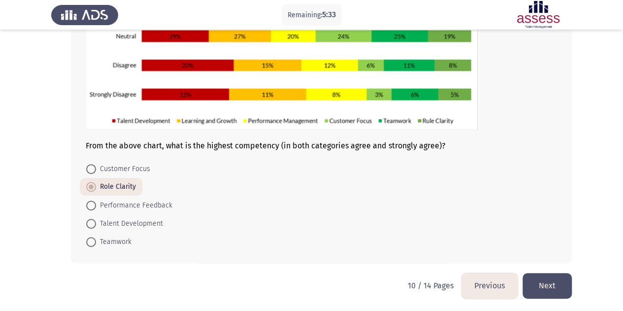
click at [559, 283] on button "Next" at bounding box center [546, 285] width 49 height 25
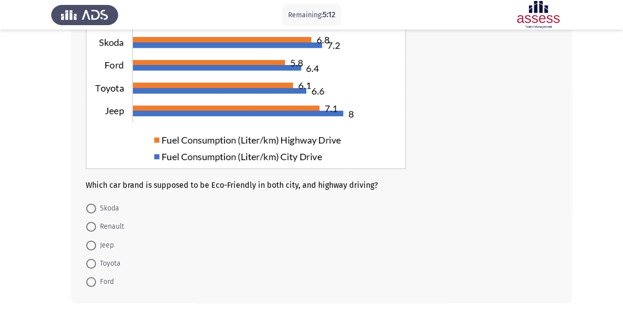
scroll to position [122, 0]
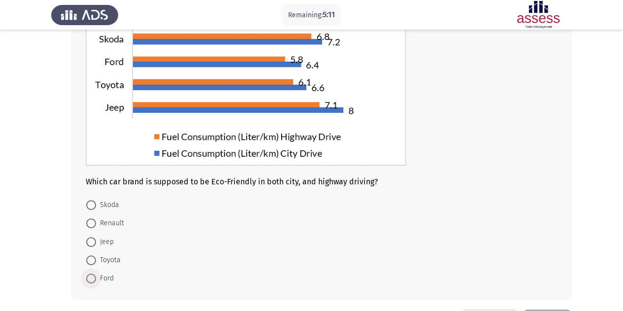
click at [101, 278] on span "Ford" at bounding box center [105, 278] width 18 height 12
click at [96, 278] on input "Ford" at bounding box center [91, 278] width 10 height 10
radio input "true"
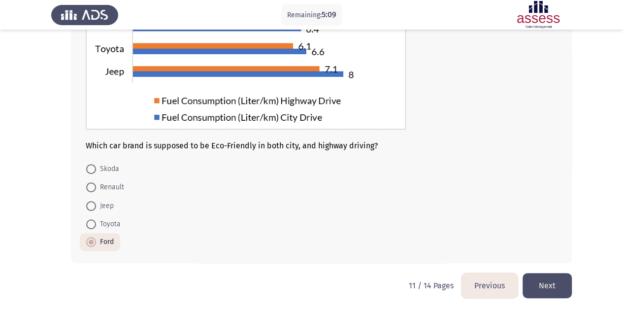
click at [542, 289] on button "Next" at bounding box center [546, 285] width 49 height 25
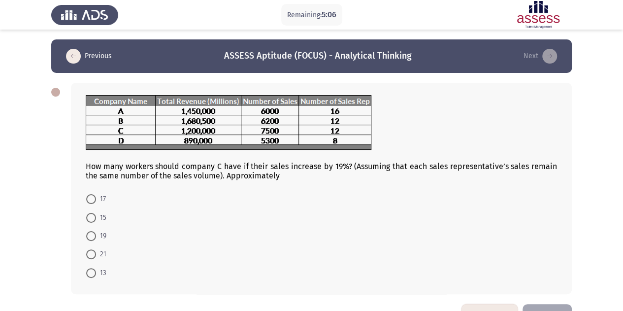
scroll to position [31, 0]
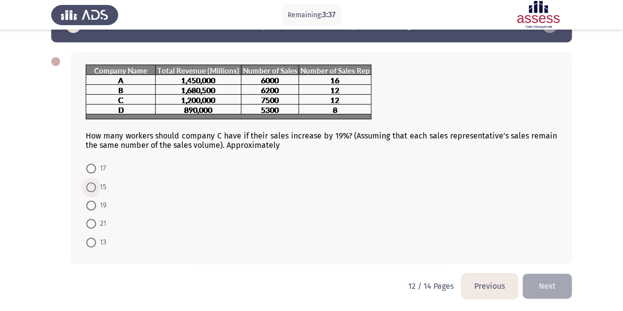
click at [98, 187] on span "15" at bounding box center [101, 187] width 10 height 12
click at [96, 187] on input "15" at bounding box center [91, 187] width 10 height 10
radio input "true"
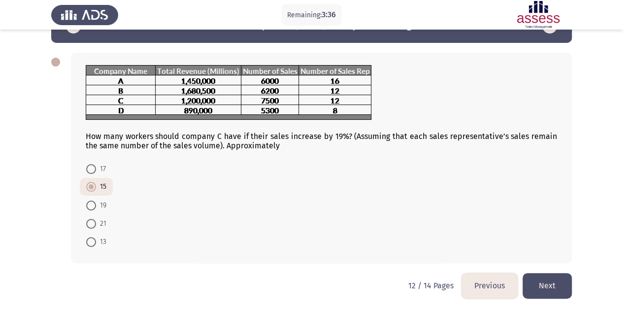
click at [536, 289] on button "Next" at bounding box center [546, 285] width 49 height 25
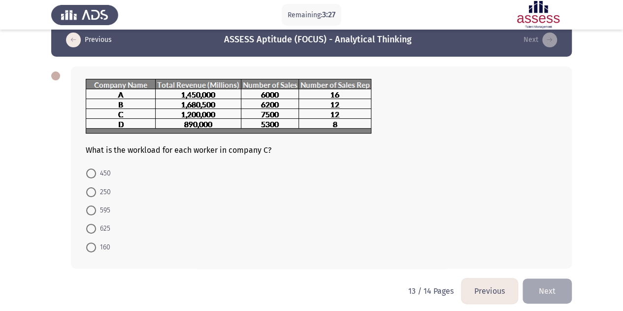
scroll to position [17, 0]
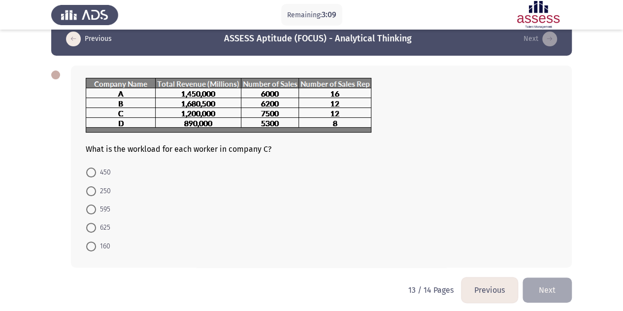
click at [88, 228] on span at bounding box center [91, 228] width 10 height 10
click at [88, 228] on input "625" at bounding box center [91, 228] width 10 height 10
radio input "true"
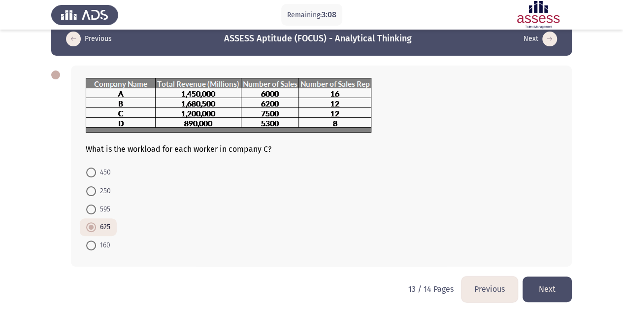
click at [539, 286] on button "Next" at bounding box center [546, 288] width 49 height 25
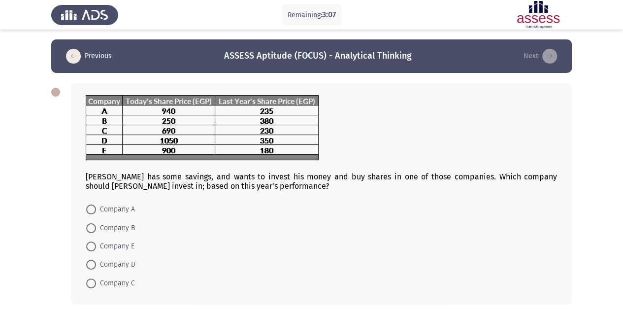
scroll to position [23, 0]
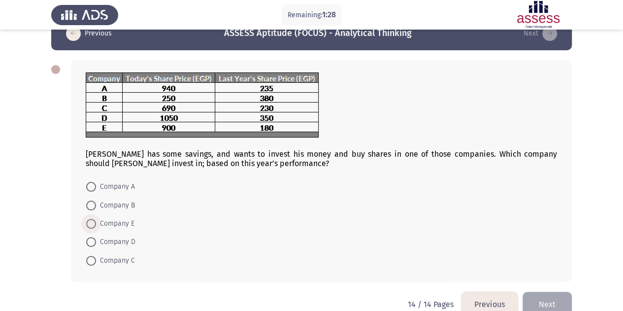
click at [110, 220] on span "Company E" at bounding box center [115, 224] width 38 height 12
click at [96, 220] on input "Company E" at bounding box center [91, 224] width 10 height 10
radio input "true"
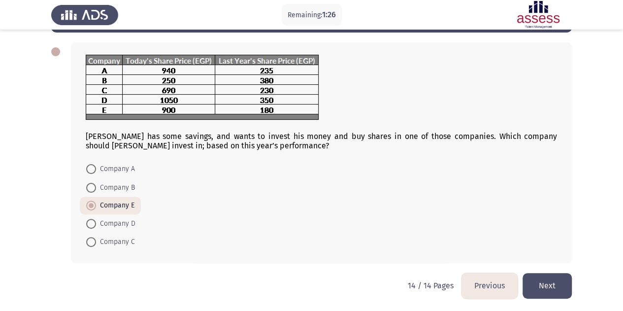
click at [556, 289] on button "Next" at bounding box center [546, 285] width 49 height 25
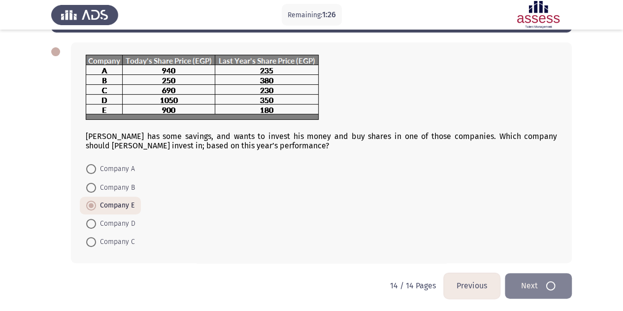
scroll to position [0, 0]
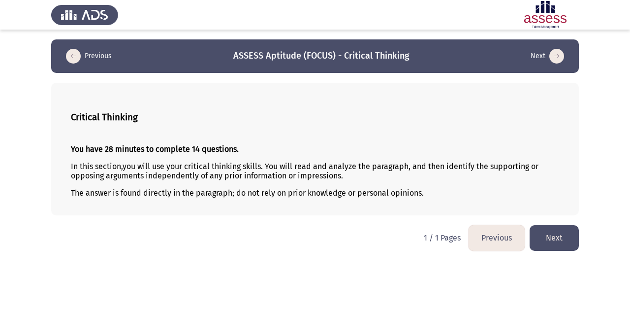
click at [563, 239] on button "Next" at bounding box center [554, 237] width 49 height 25
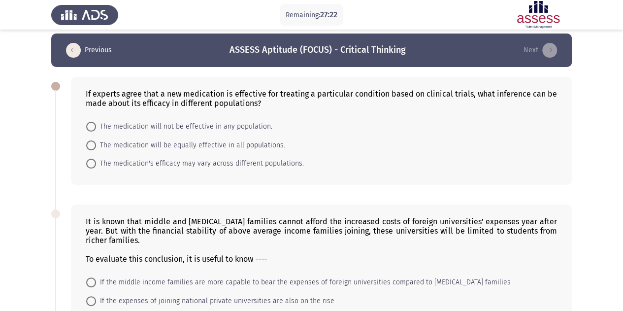
scroll to position [7, 0]
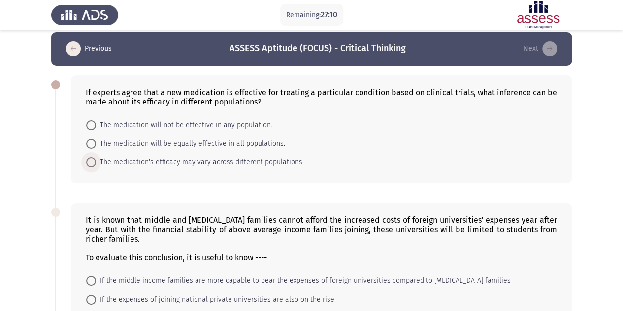
click at [94, 162] on span at bounding box center [91, 162] width 10 height 10
click at [94, 162] on input "The medication's efficacy may vary across different populations." at bounding box center [91, 162] width 10 height 10
radio input "true"
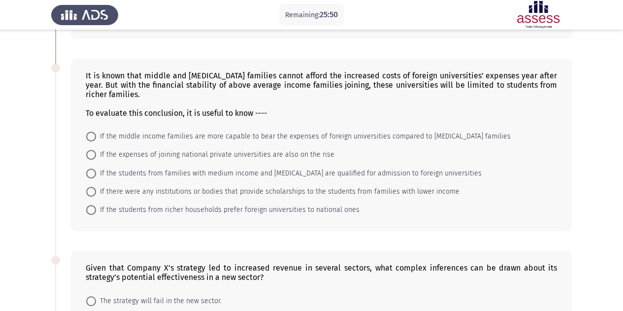
scroll to position [164, 0]
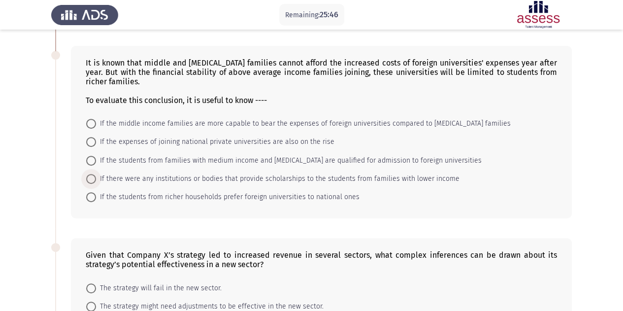
click at [170, 180] on span "If there were any institutions or bodies that provide scholarships to the stude…" at bounding box center [277, 179] width 363 height 12
click at [96, 180] on input "If there were any institutions or bodies that provide scholarships to the stude…" at bounding box center [91, 179] width 10 height 10
radio input "true"
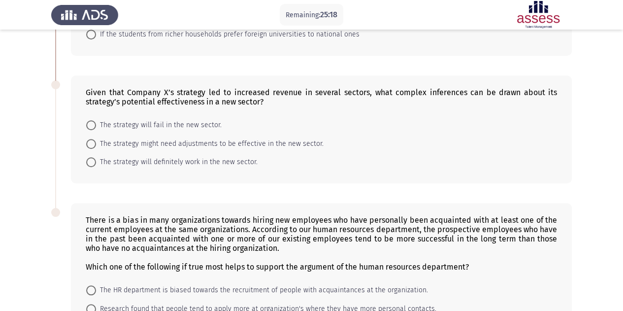
scroll to position [325, 0]
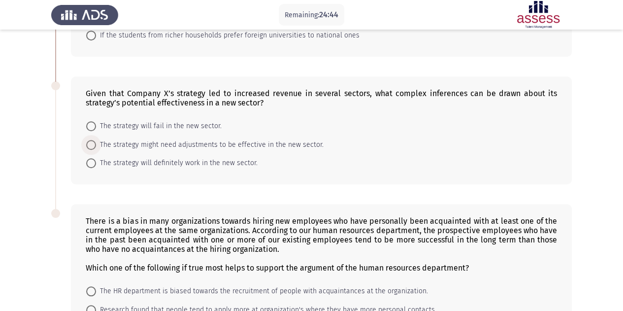
click at [156, 140] on span "The strategy might need adjustments to be effective in the new sector." at bounding box center [209, 145] width 227 height 12
click at [96, 140] on input "The strategy might need adjustments to be effective in the new sector." at bounding box center [91, 145] width 10 height 10
radio input "true"
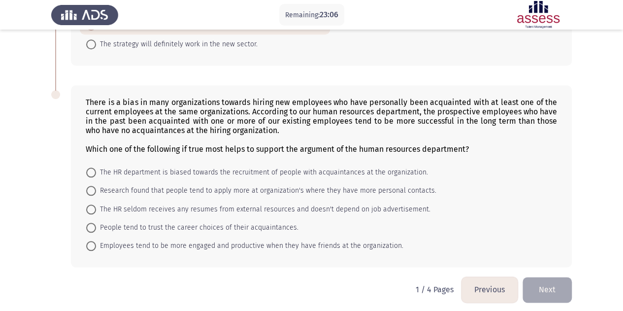
scroll to position [444, 0]
click at [249, 222] on span "People tend to trust the career choices of their acquaintances." at bounding box center [197, 227] width 202 height 12
click at [96, 222] on input "People tend to trust the career choices of their acquaintances." at bounding box center [91, 227] width 10 height 10
radio input "true"
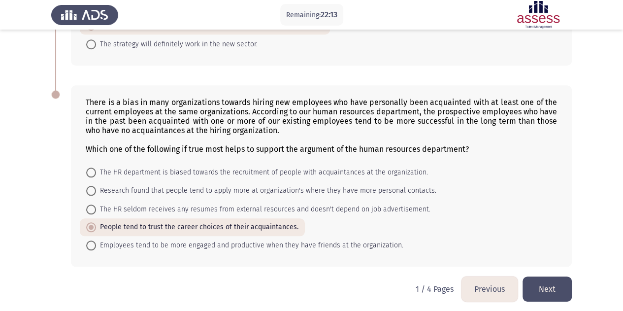
click at [551, 280] on button "Next" at bounding box center [546, 288] width 49 height 25
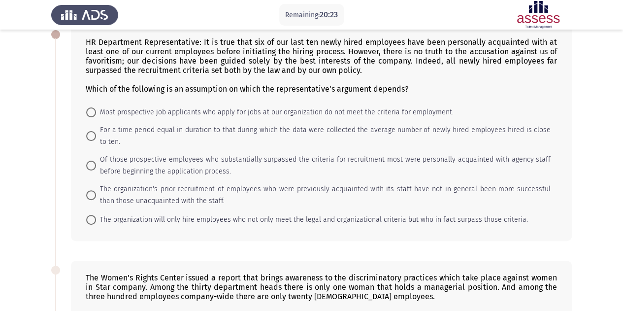
scroll to position [60, 0]
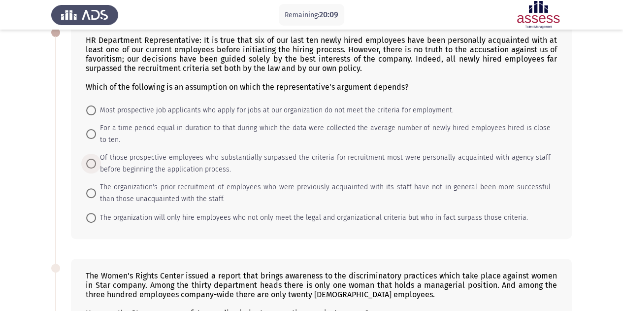
click at [94, 163] on span at bounding box center [91, 164] width 10 height 10
click at [94, 163] on input "Of those prospective employees who substantially surpassed the criteria for rec…" at bounding box center [91, 164] width 10 height 10
radio input "true"
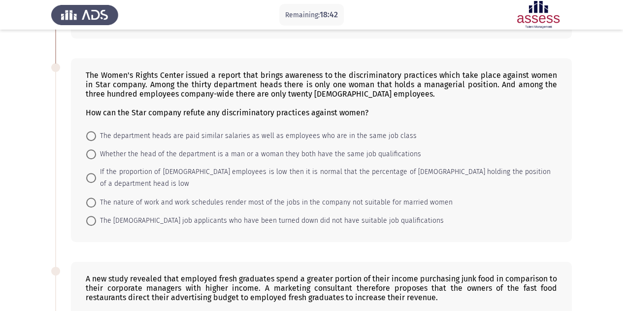
scroll to position [265, 0]
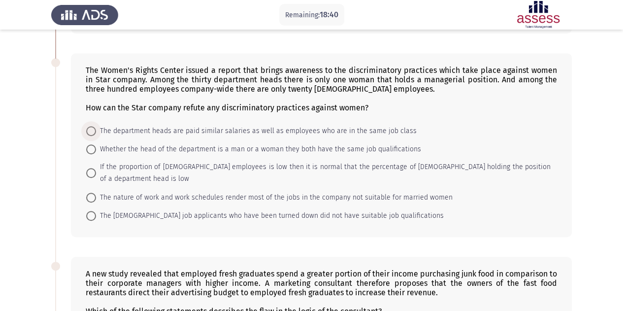
click at [211, 131] on span "The department heads are paid similar salaries as well as employees who are in …" at bounding box center [256, 131] width 321 height 12
click at [96, 131] on input "The department heads are paid similar salaries as well as employees who are in …" at bounding box center [91, 131] width 10 height 10
radio input "true"
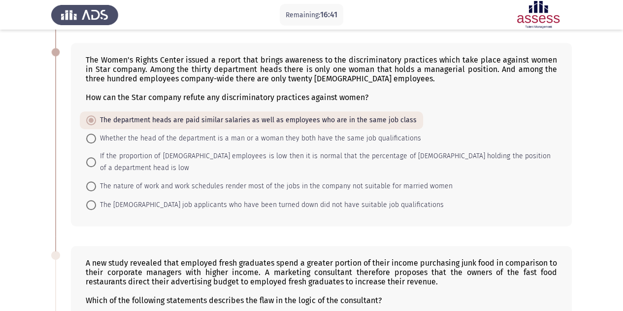
scroll to position [276, 0]
click at [129, 134] on span "Whether the head of the department is a man or a woman they both have the same …" at bounding box center [258, 138] width 325 height 12
click at [96, 134] on input "Whether the head of the department is a man or a woman they both have the same …" at bounding box center [91, 138] width 10 height 10
radio input "true"
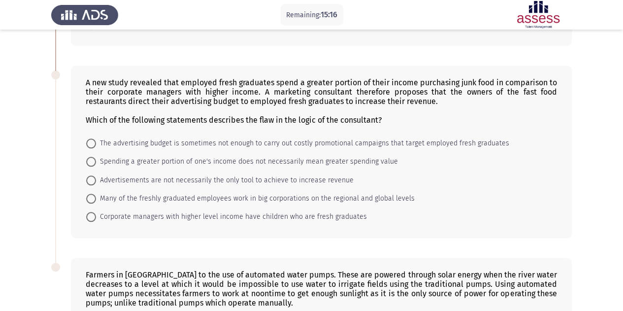
scroll to position [455, 0]
click at [115, 156] on span "Spending a greater portion of one's income does not necessarily mean greater sp…" at bounding box center [247, 162] width 302 height 12
click at [96, 157] on input "Spending a greater portion of one's income does not necessarily mean greater sp…" at bounding box center [91, 162] width 10 height 10
radio input "true"
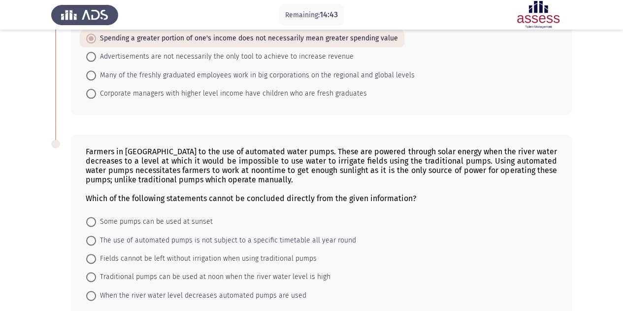
scroll to position [615, 0]
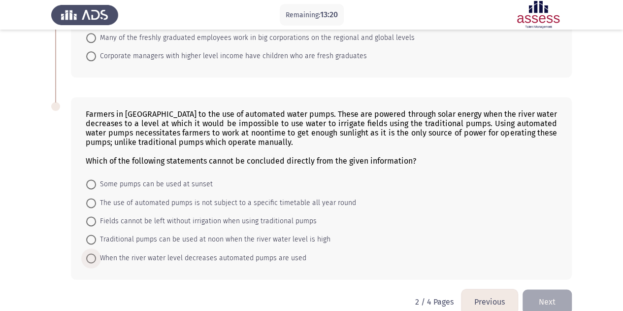
click at [96, 253] on span at bounding box center [91, 258] width 10 height 10
click at [96, 253] on input "When the river water level decreases automated pumps are used" at bounding box center [91, 258] width 10 height 10
radio input "true"
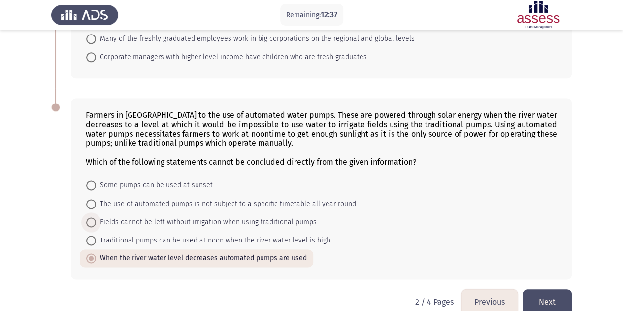
click at [149, 216] on span "Fields cannot be left without irrigation when using traditional pumps" at bounding box center [206, 222] width 221 height 12
click at [96, 217] on input "Fields cannot be left without irrigation when using traditional pumps" at bounding box center [91, 222] width 10 height 10
radio input "true"
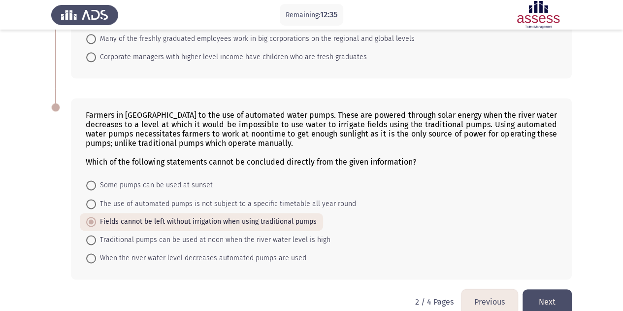
click at [555, 289] on button "Next" at bounding box center [546, 301] width 49 height 25
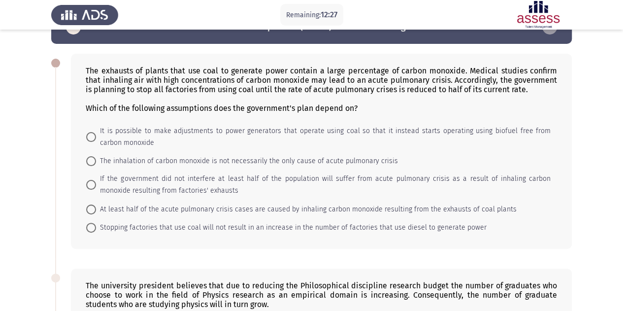
scroll to position [0, 0]
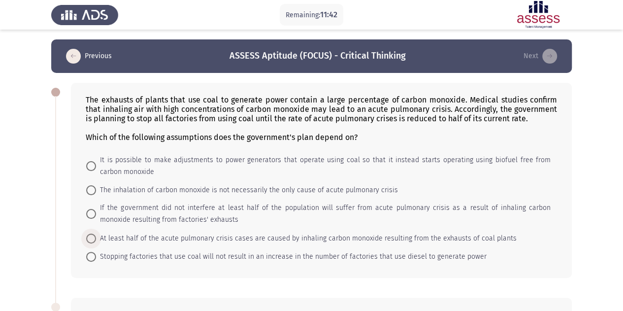
click at [162, 239] on span "At least half of the acute pulmonary crisis cases are caused by inhaling carbon…" at bounding box center [306, 238] width 420 height 12
click at [96, 239] on input "At least half of the acute pulmonary crisis cases are caused by inhaling carbon…" at bounding box center [91, 238] width 10 height 10
radio input "true"
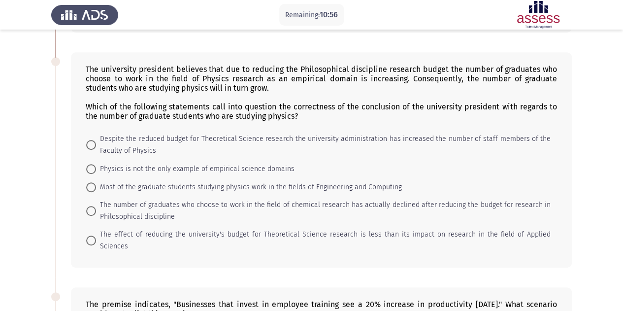
scroll to position [240, 0]
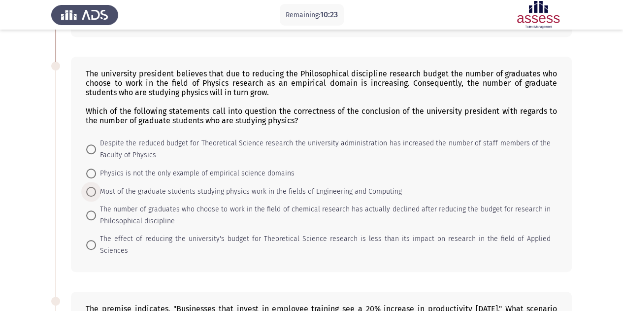
click at [97, 192] on span "Most of the graduate students studying physics work in the fields of Engineerin…" at bounding box center [249, 192] width 306 height 12
click at [96, 192] on input "Most of the graduate students studying physics work in the fields of Engineerin…" at bounding box center [91, 192] width 10 height 10
radio input "true"
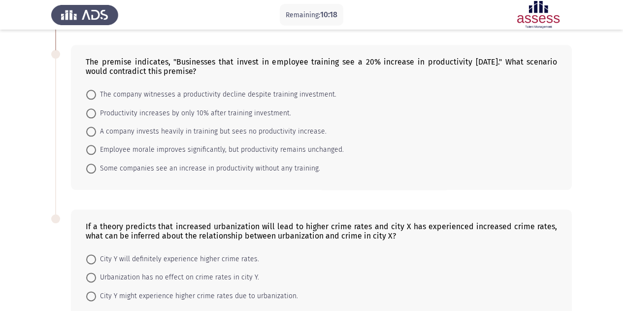
scroll to position [487, 0]
click at [140, 88] on span "The company witnesses a productivity decline despite training investment." at bounding box center [216, 94] width 240 height 12
click at [96, 89] on input "The company witnesses a productivity decline despite training investment." at bounding box center [91, 94] width 10 height 10
radio input "true"
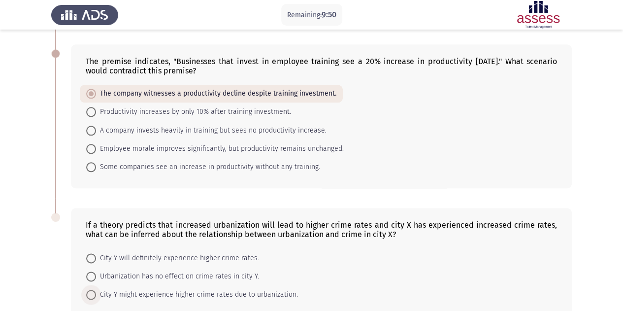
click at [163, 289] on span "City Y might experience higher crime rates due to urbanization." at bounding box center [197, 295] width 202 height 12
click at [96, 290] on input "City Y might experience higher crime rates due to urbanization." at bounding box center [91, 295] width 10 height 10
radio input "true"
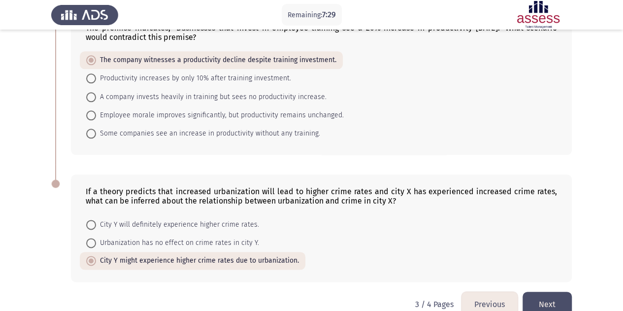
scroll to position [525, 0]
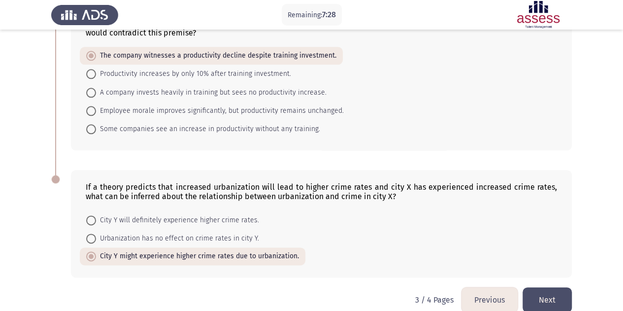
click at [542, 287] on button "Next" at bounding box center [546, 299] width 49 height 25
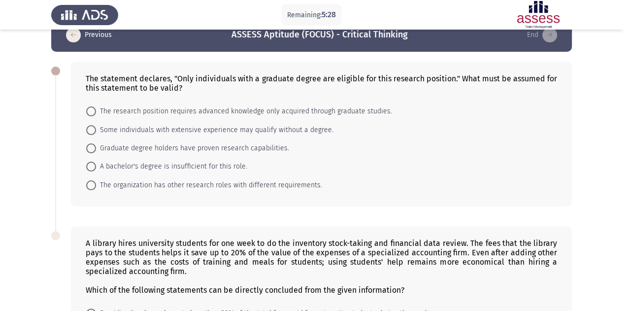
scroll to position [25, 0]
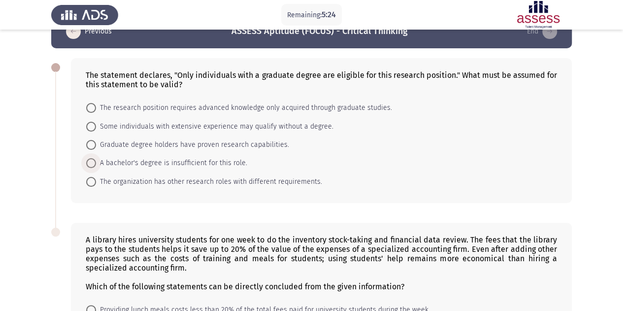
click at [183, 157] on span "A bachelor's degree is insufficient for this role." at bounding box center [171, 163] width 151 height 12
click at [96, 158] on input "A bachelor's degree is insufficient for this role." at bounding box center [91, 163] width 10 height 10
radio input "true"
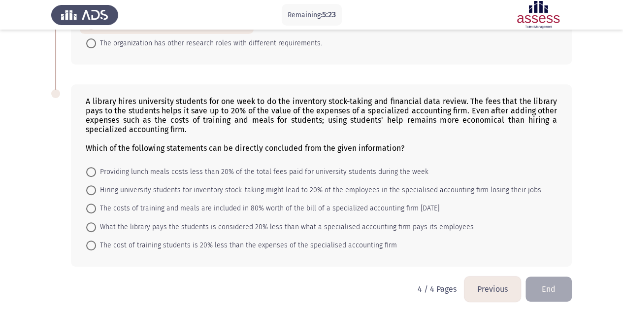
scroll to position [163, 0]
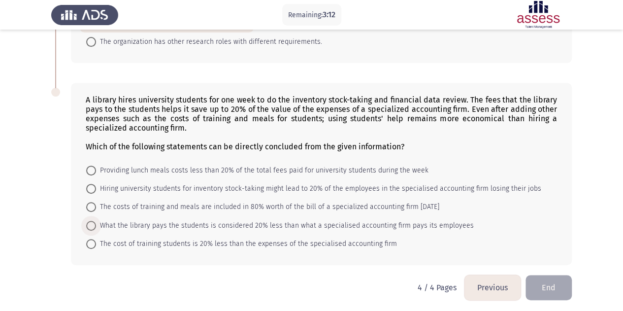
click at [295, 227] on span "What the library pays the students is considered 20% less than what a specialis…" at bounding box center [285, 226] width 378 height 12
click at [96, 227] on input "What the library pays the students is considered 20% less than what a specialis…" at bounding box center [91, 226] width 10 height 10
radio input "true"
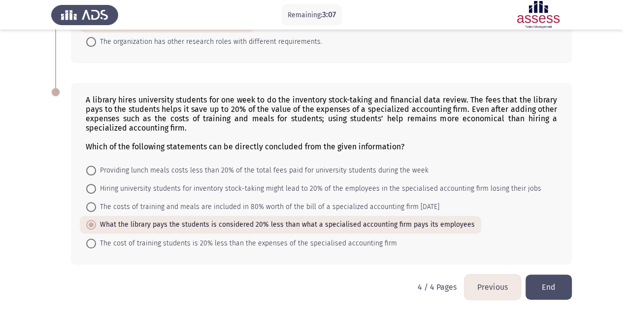
click at [543, 282] on button "End" at bounding box center [548, 286] width 46 height 25
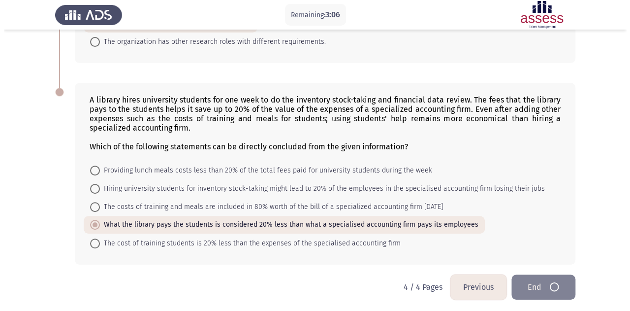
scroll to position [0, 0]
